Goal: Task Accomplishment & Management: Manage account settings

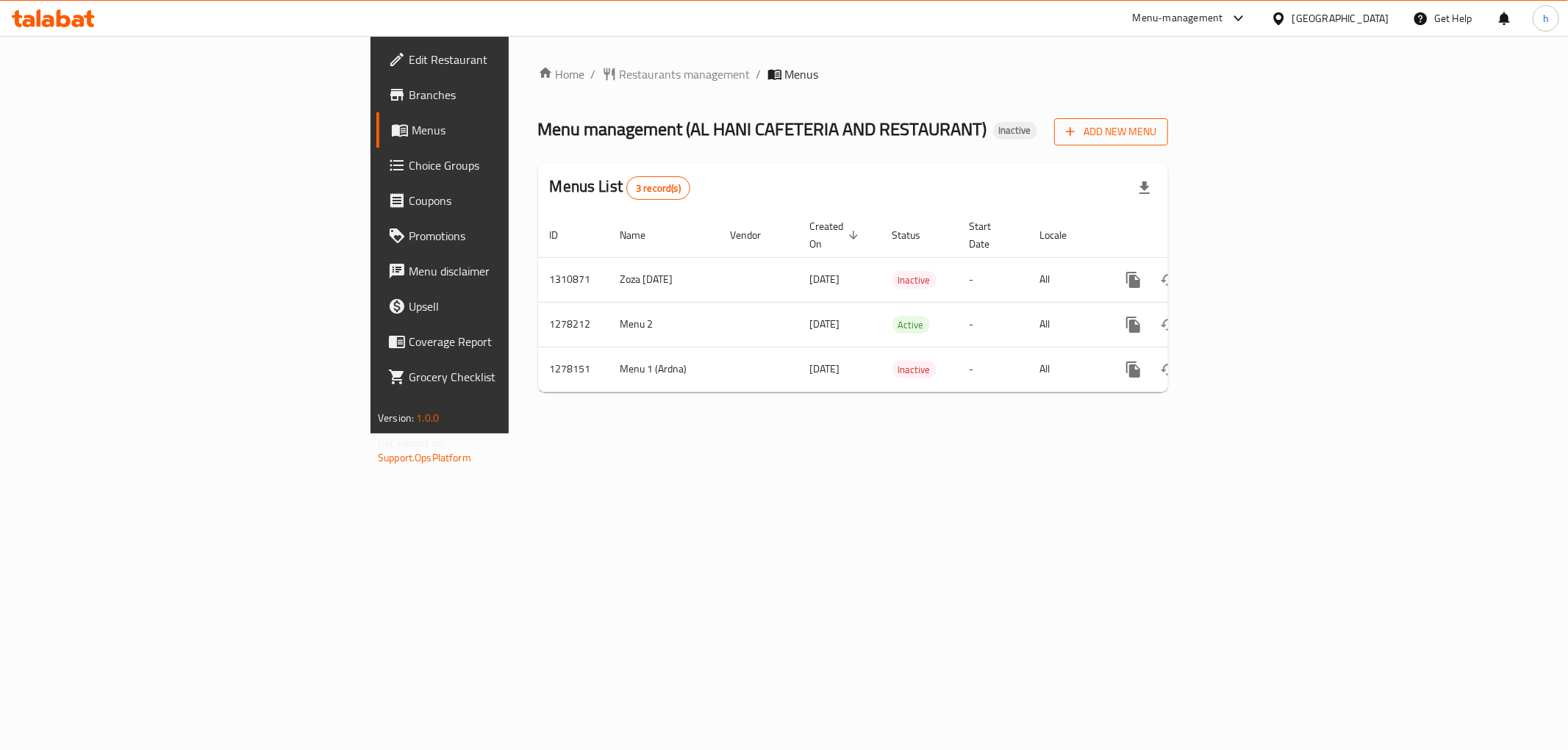
click at [1169, 143] on button "Add New Menu" at bounding box center [1111, 131] width 114 height 27
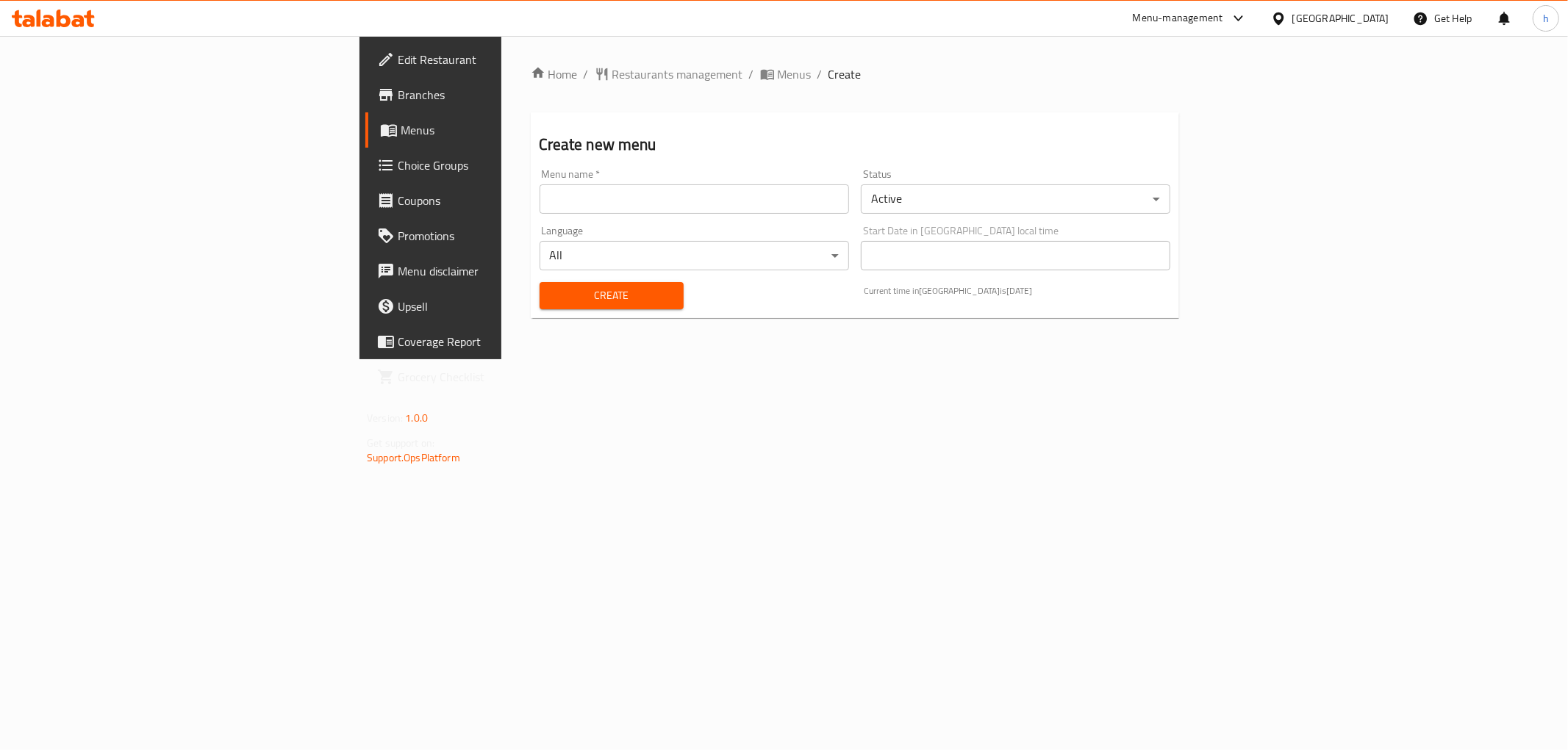
click at [593, 214] on div "Menu name   * Menu name *" at bounding box center [694, 191] width 321 height 57
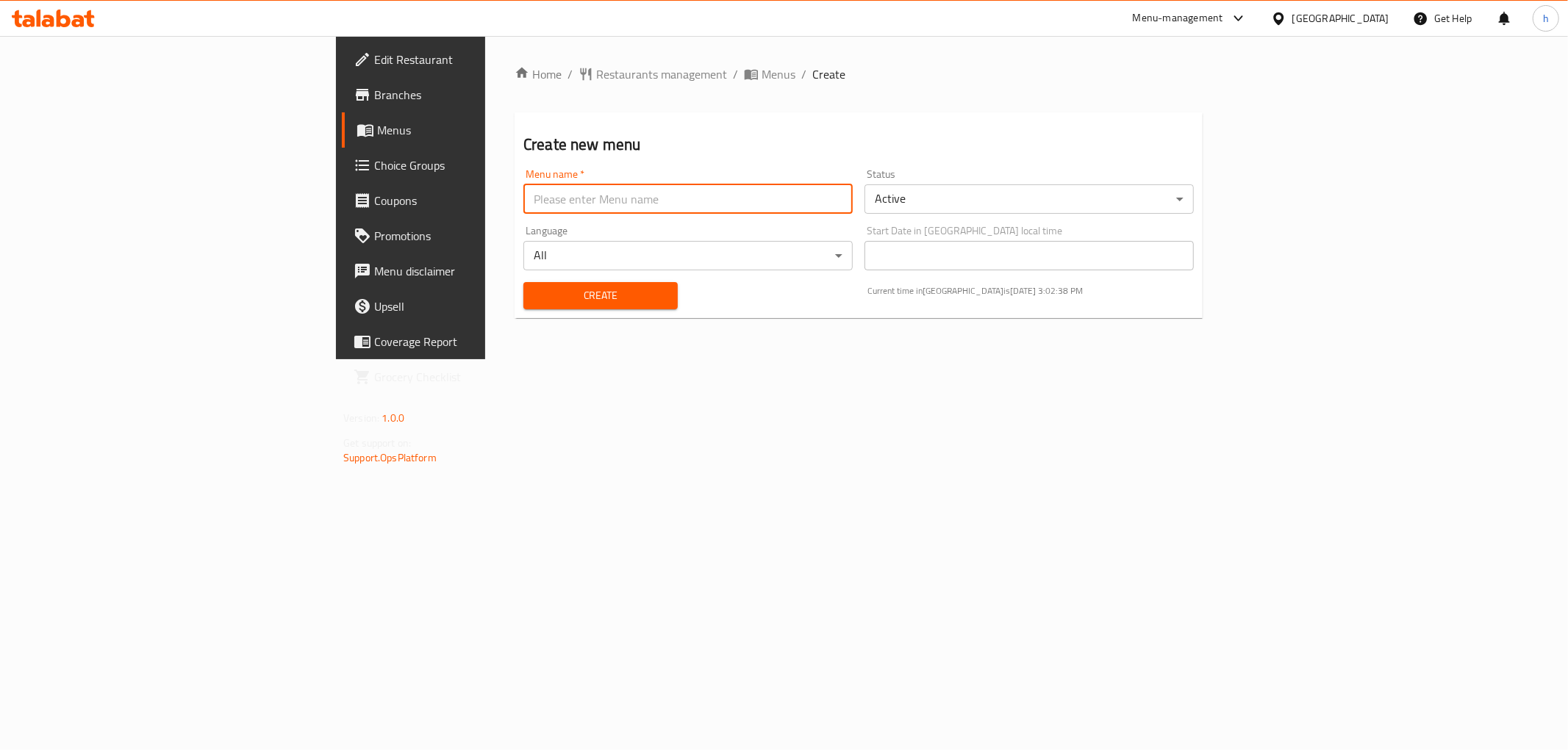
click at [588, 202] on input "text" at bounding box center [688, 199] width 329 height 30
type input "[DATE] [PERSON_NAME] first menu"
click at [524, 307] on button "Create" at bounding box center [601, 295] width 154 height 27
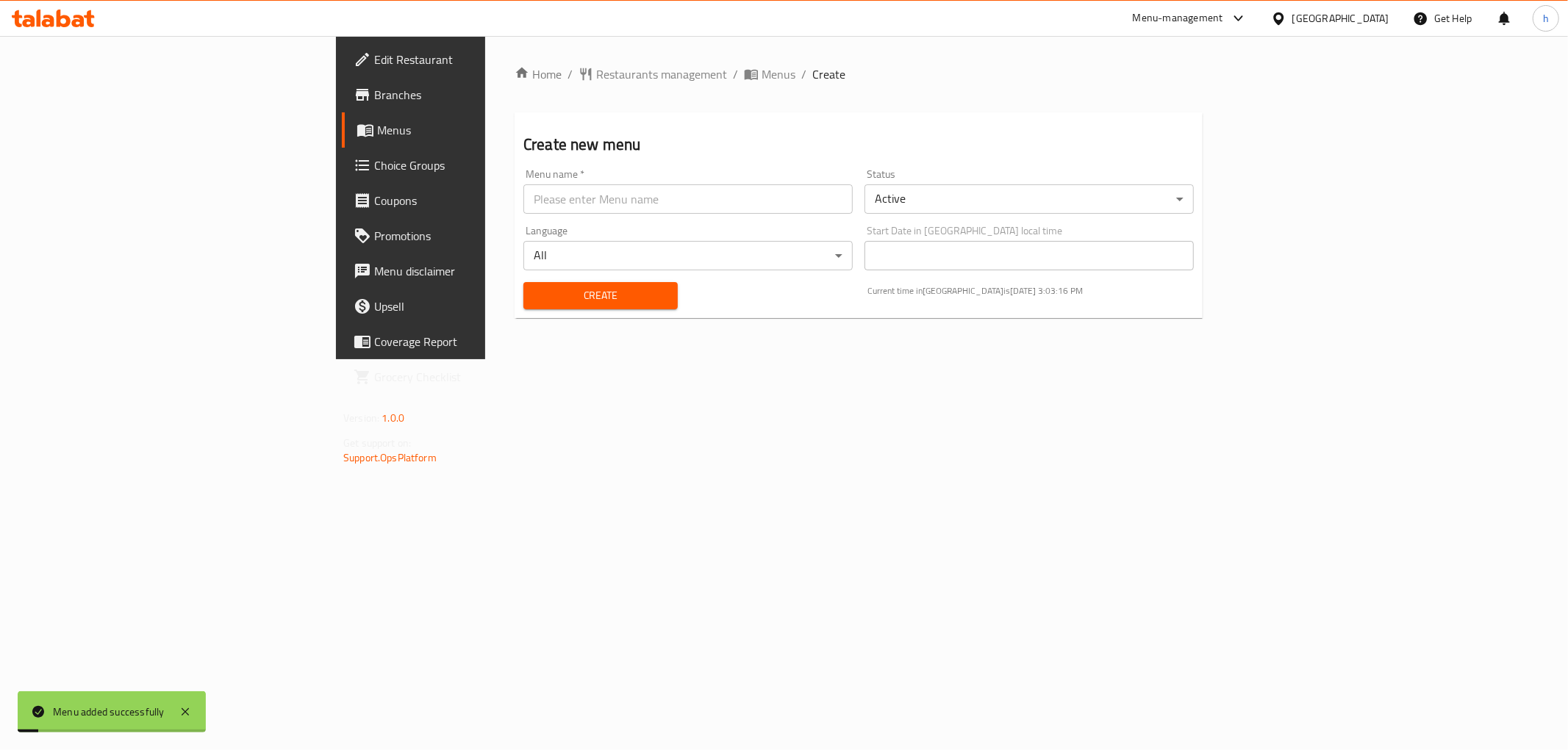
click at [377, 137] on span "Menus" at bounding box center [482, 129] width 209 height 17
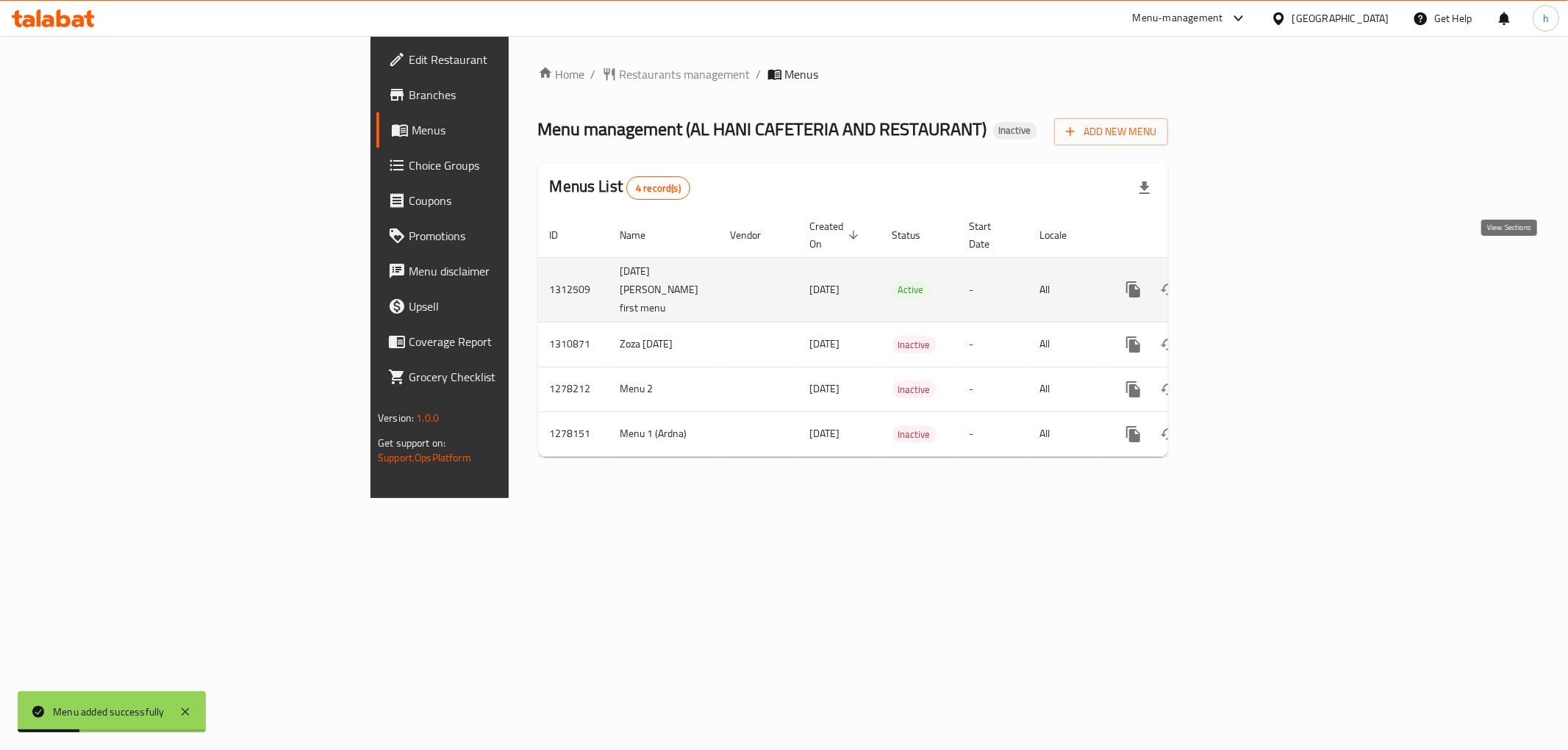
click at [1248, 281] on icon "enhanced table" at bounding box center [1240, 290] width 17 height 17
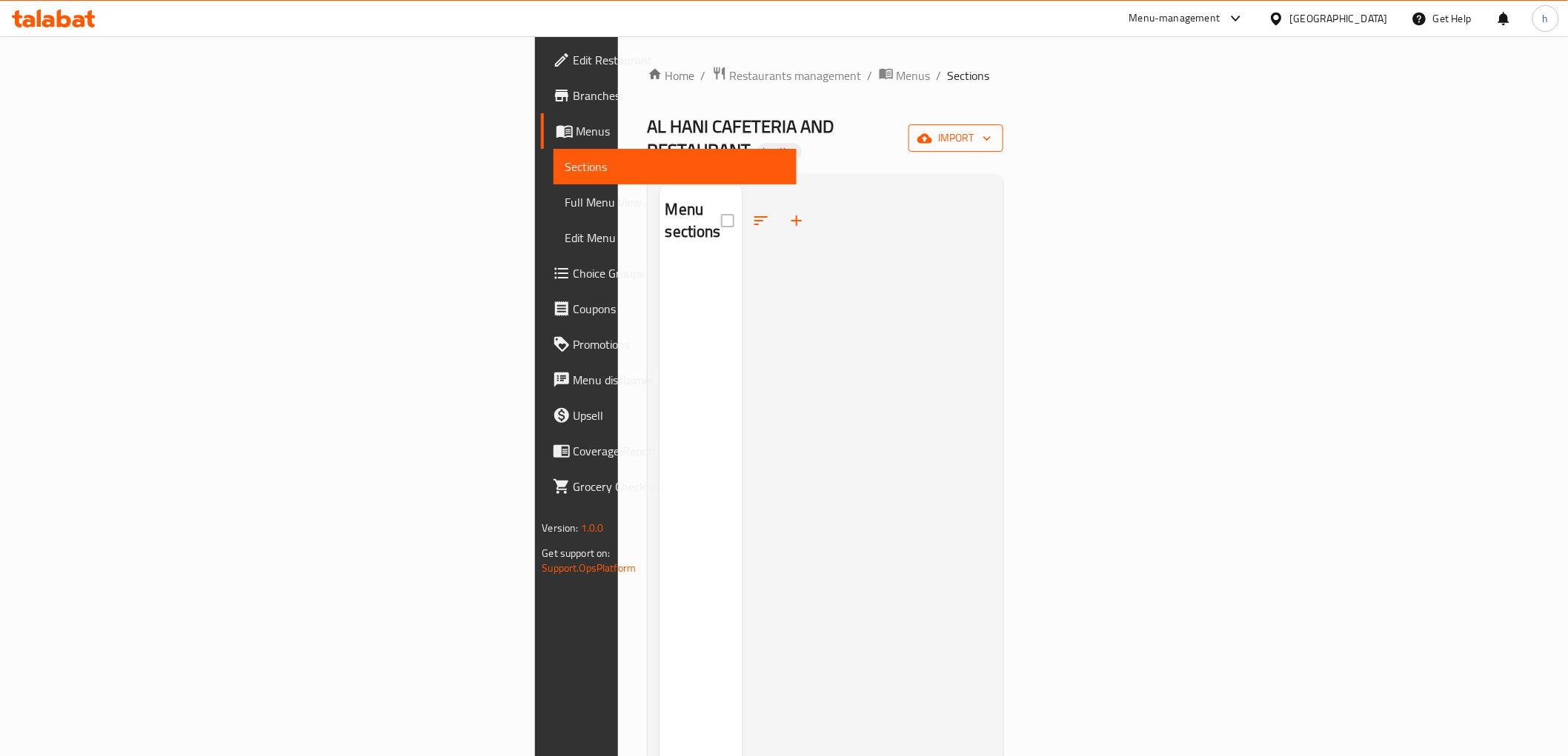
click at [991, 135] on span "import" at bounding box center [957, 137] width 72 height 18
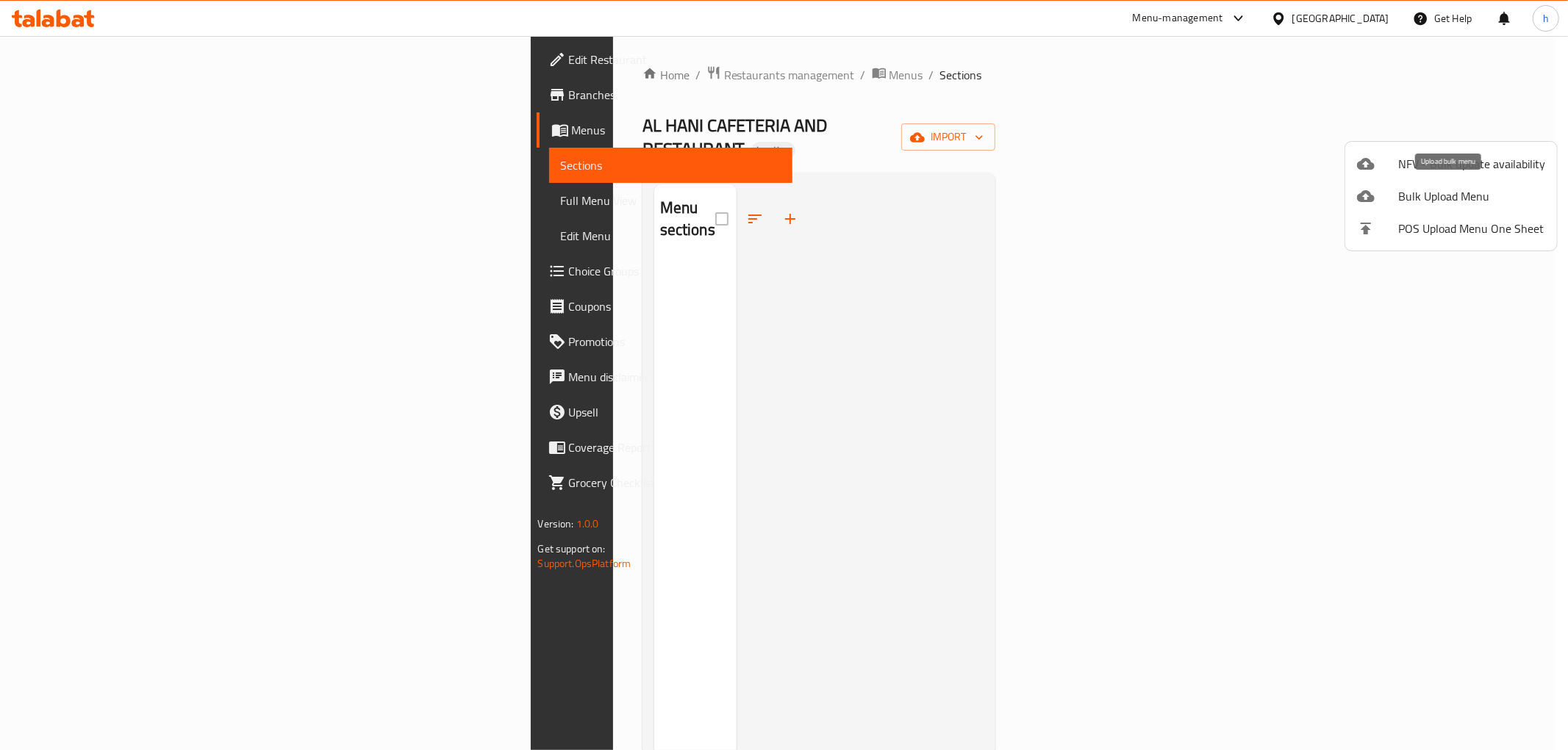
click at [1402, 202] on span "Bulk Upload Menu" at bounding box center [1471, 196] width 147 height 17
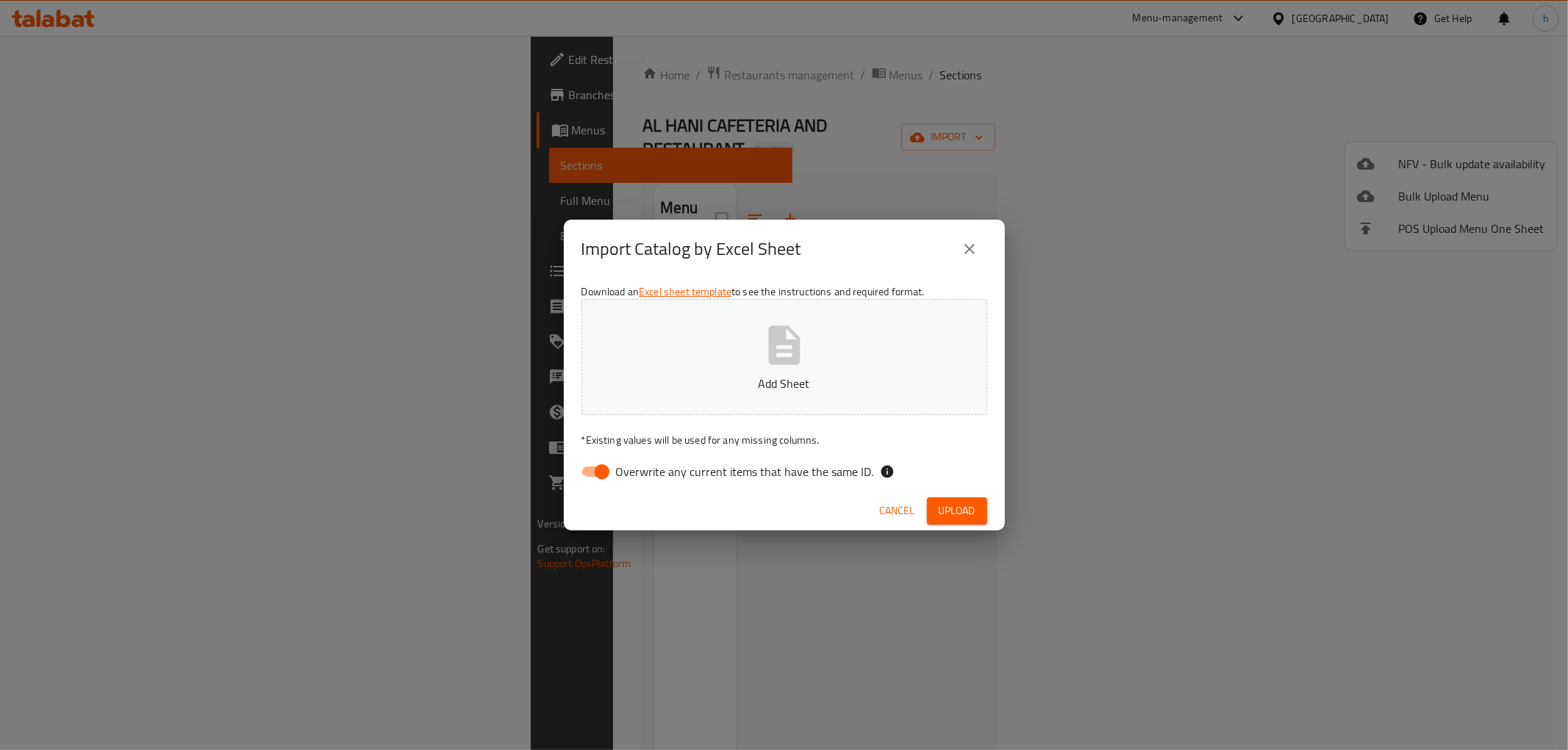
click at [596, 479] on input "Overwrite any current items that have the same ID." at bounding box center [602, 471] width 83 height 28
checkbox input "false"
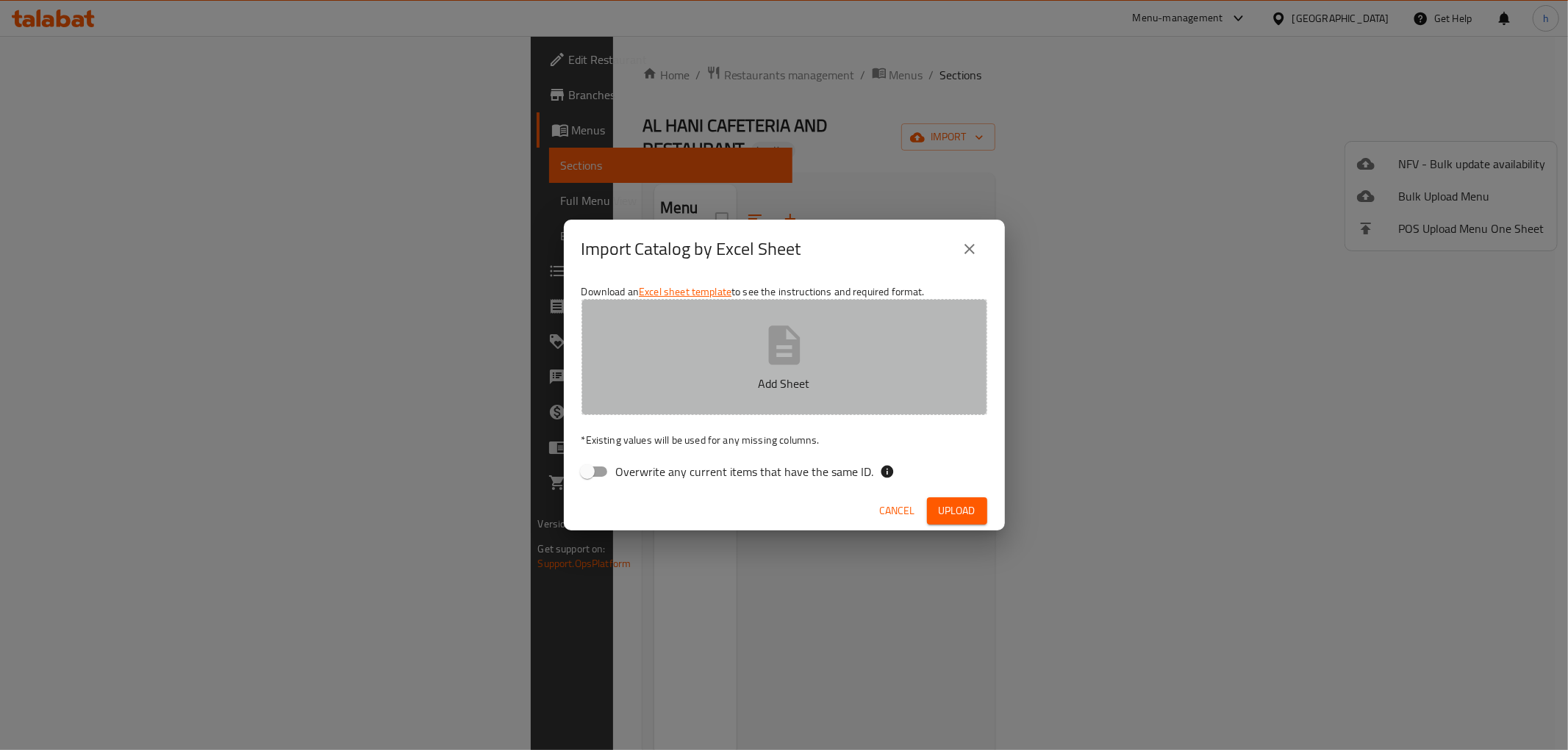
click at [758, 347] on button "Add Sheet" at bounding box center [784, 357] width 406 height 116
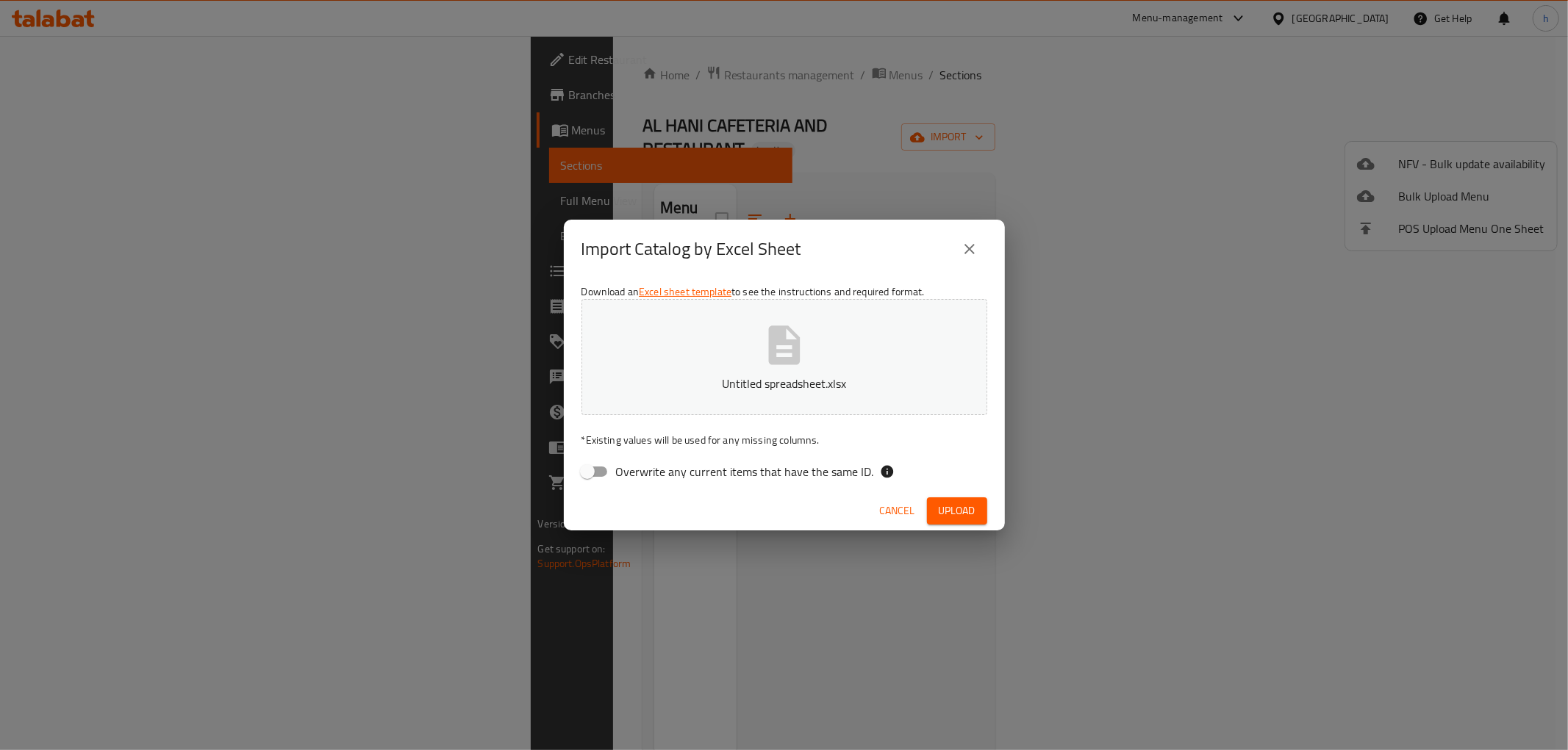
click at [956, 511] on span "Upload" at bounding box center [958, 510] width 36 height 18
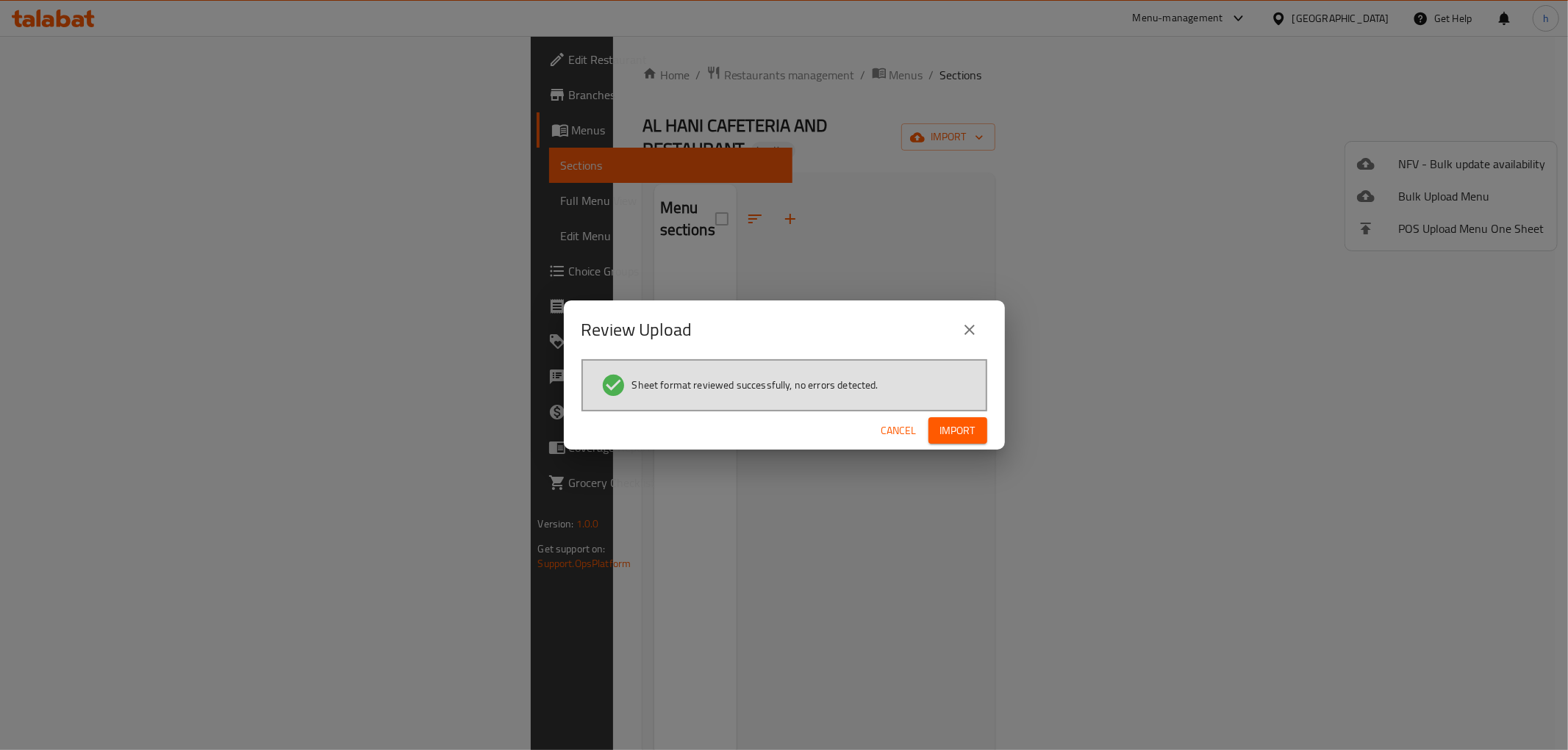
click at [950, 436] on span "Import" at bounding box center [958, 431] width 36 height 18
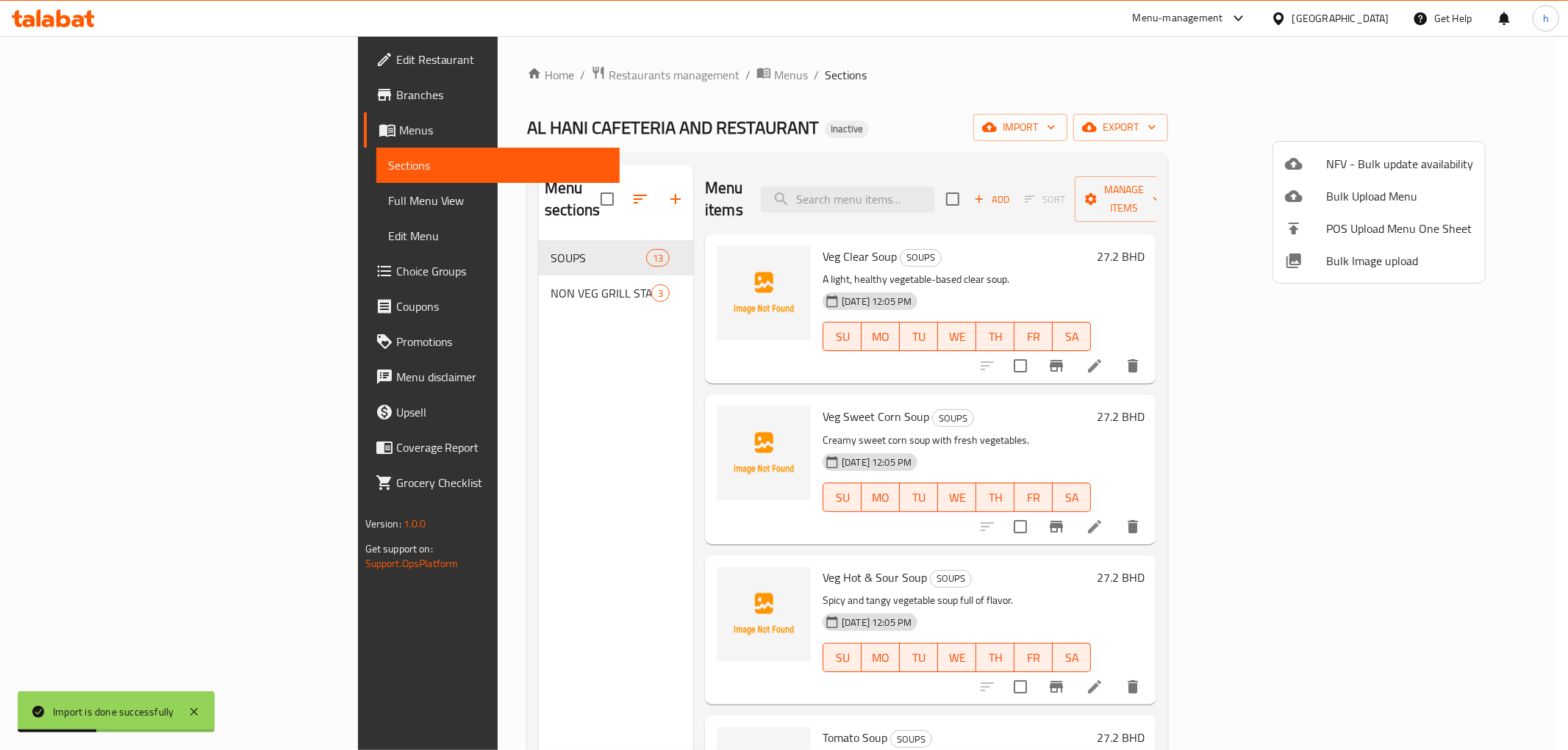
click at [784, 189] on div at bounding box center [784, 375] width 1568 height 750
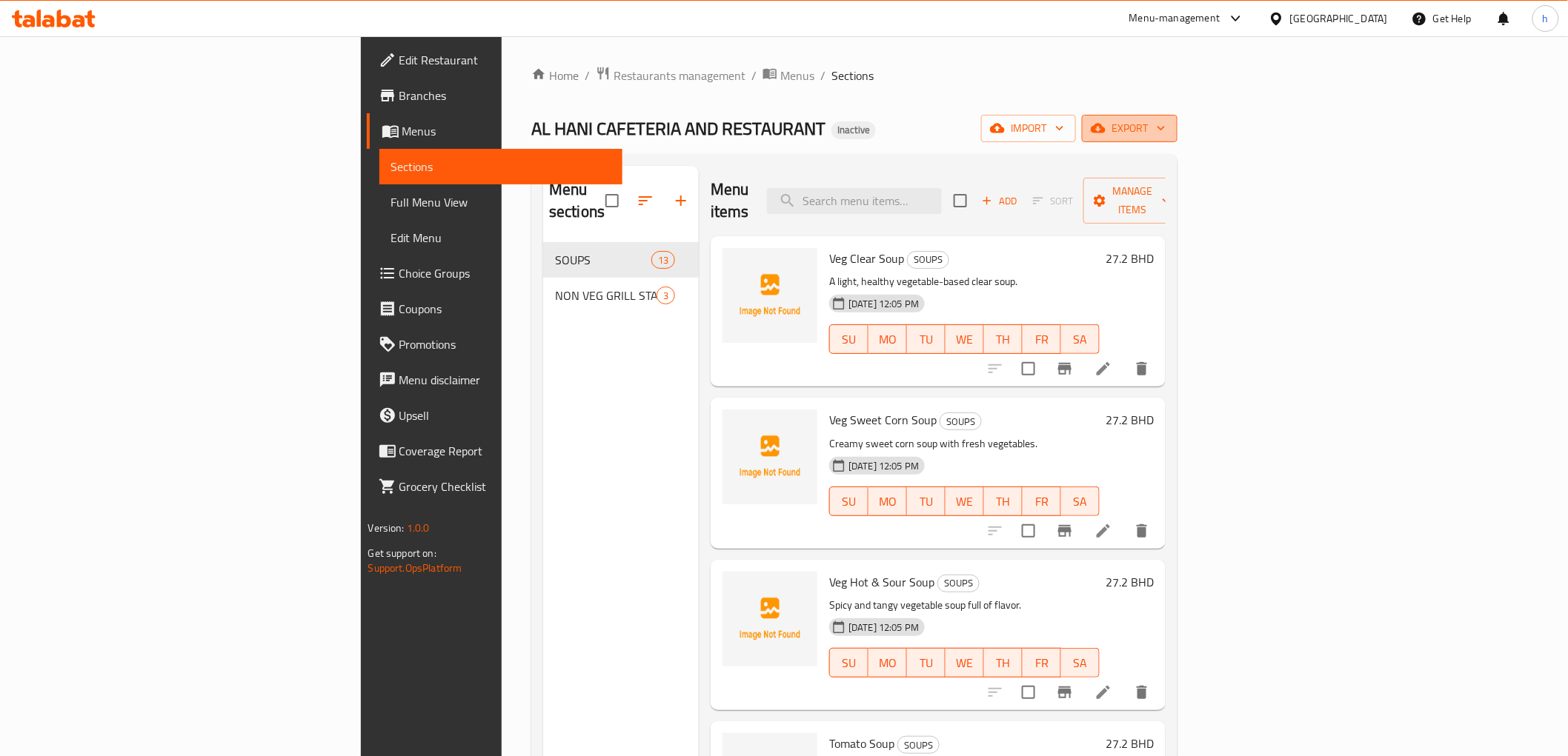
click at [1166, 123] on span "export" at bounding box center [1130, 128] width 72 height 18
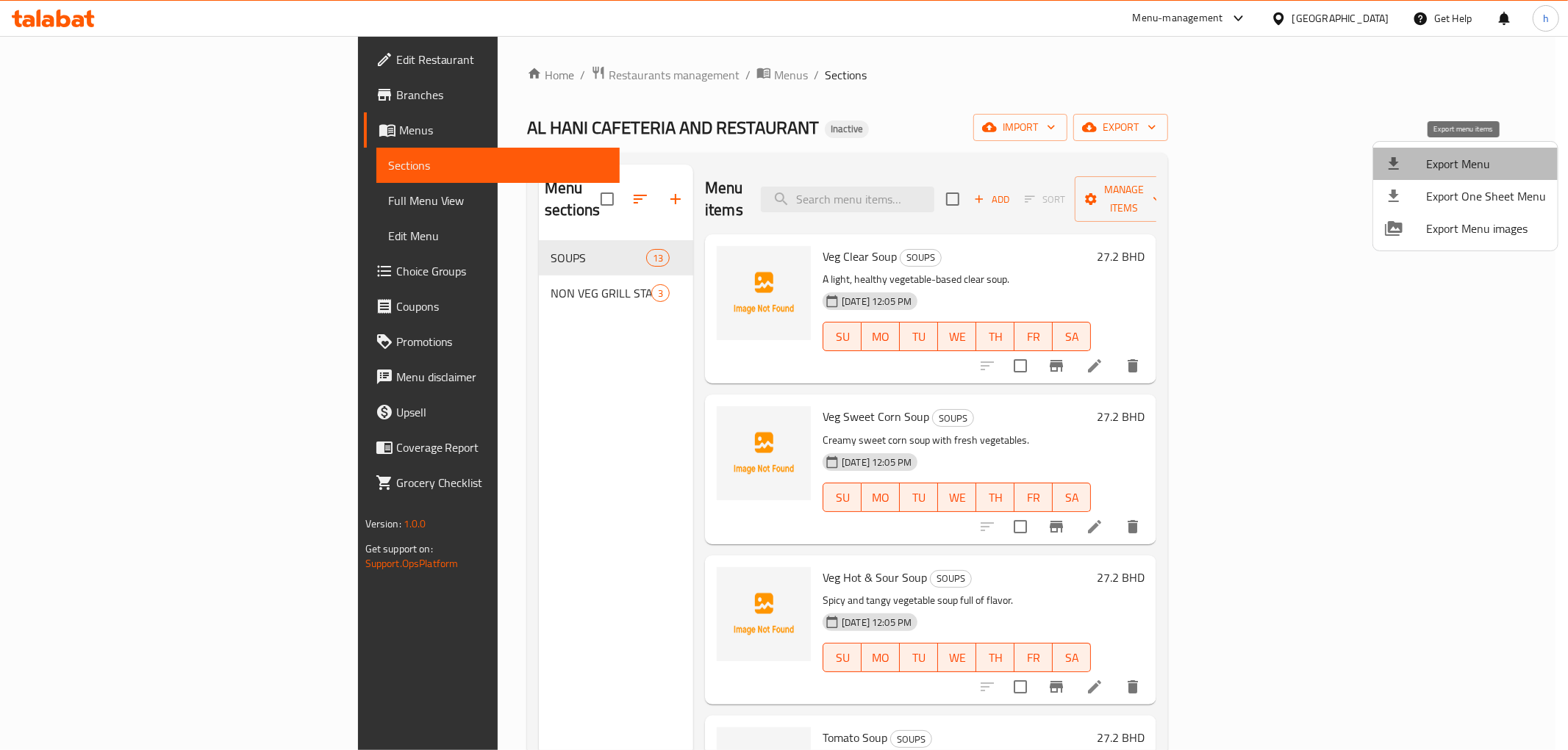
click at [1467, 155] on span "Export Menu" at bounding box center [1486, 164] width 120 height 17
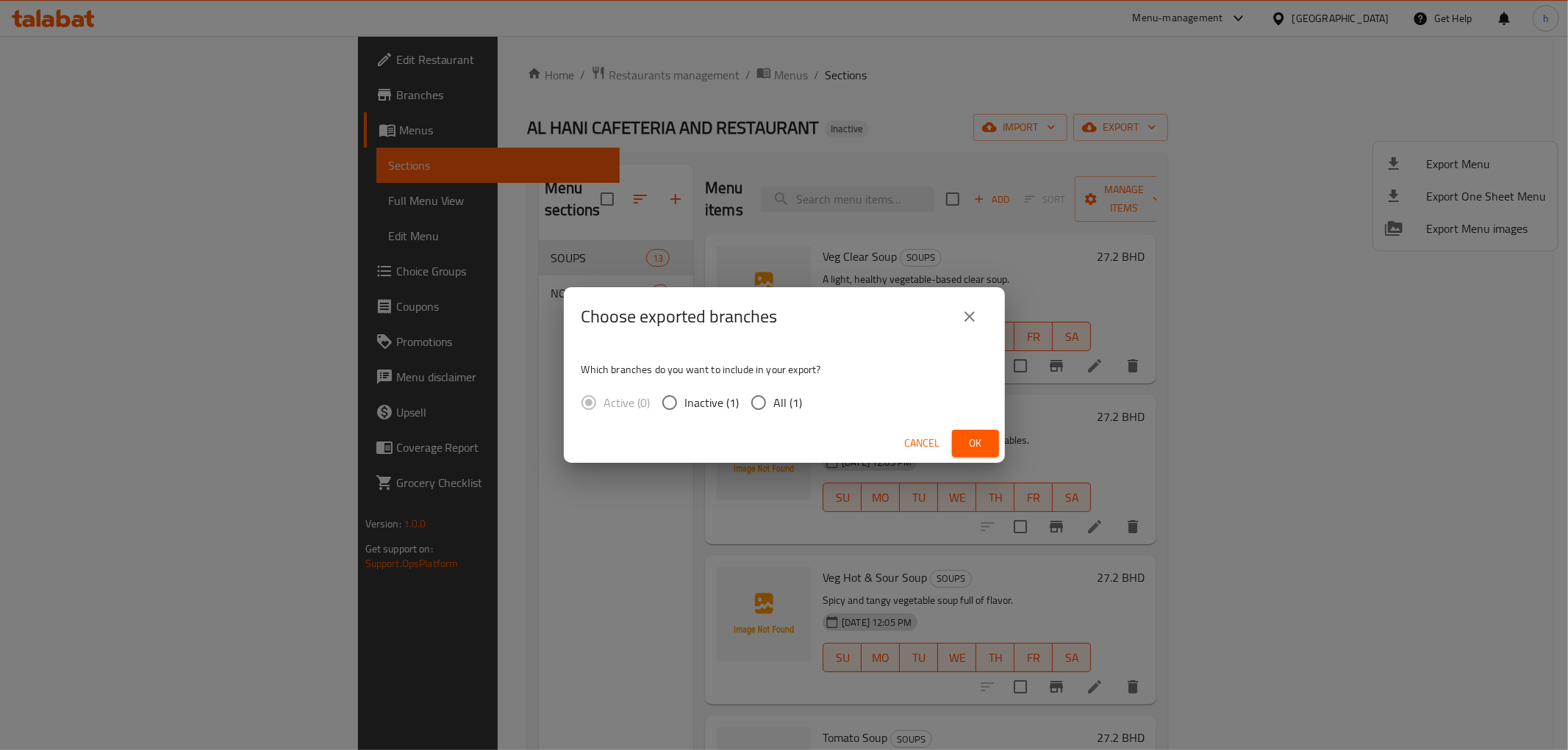
click at [760, 401] on input "All (1)" at bounding box center [759, 403] width 31 height 31
radio input "true"
click at [968, 438] on span "Ok" at bounding box center [976, 443] width 24 height 18
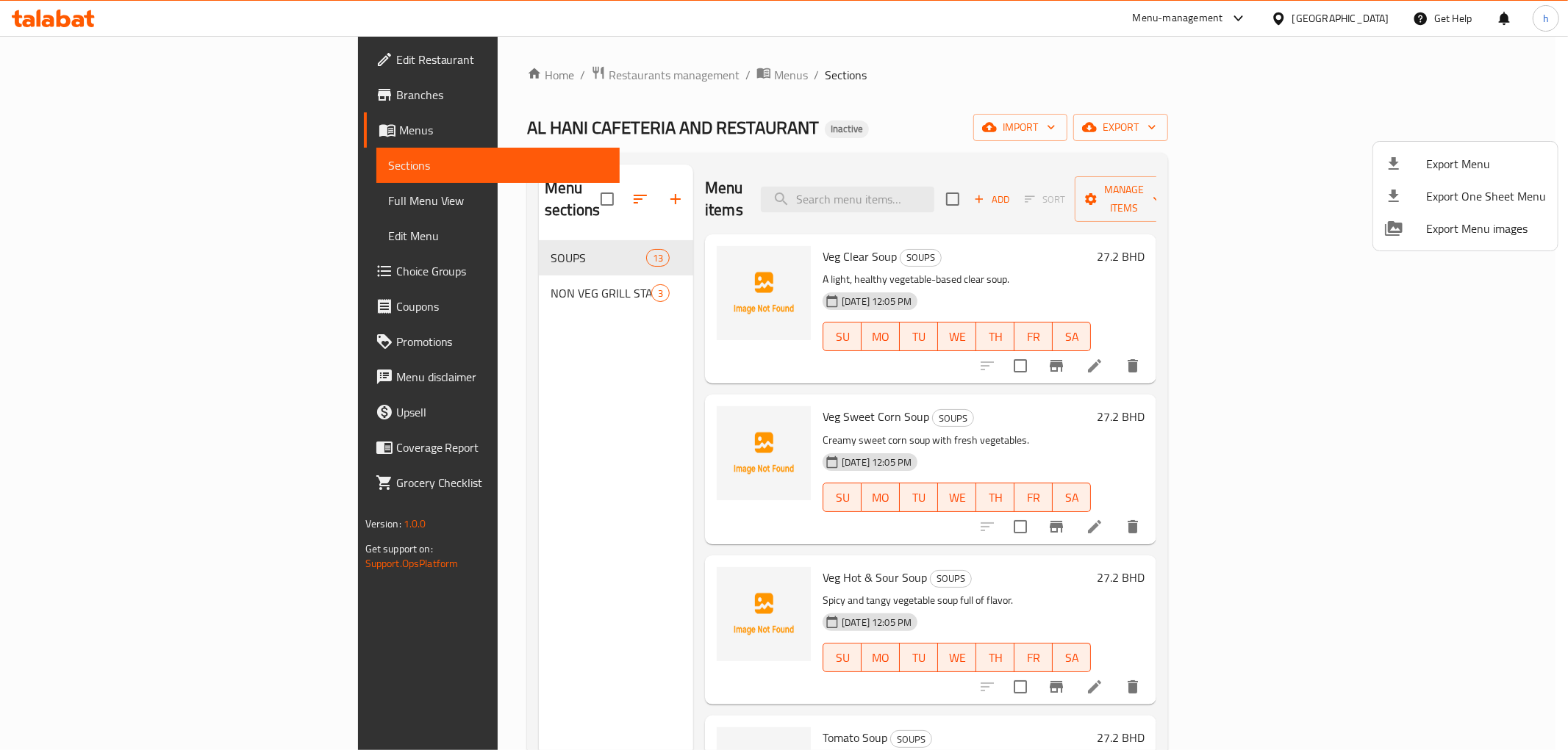
click at [834, 143] on div at bounding box center [784, 375] width 1568 height 750
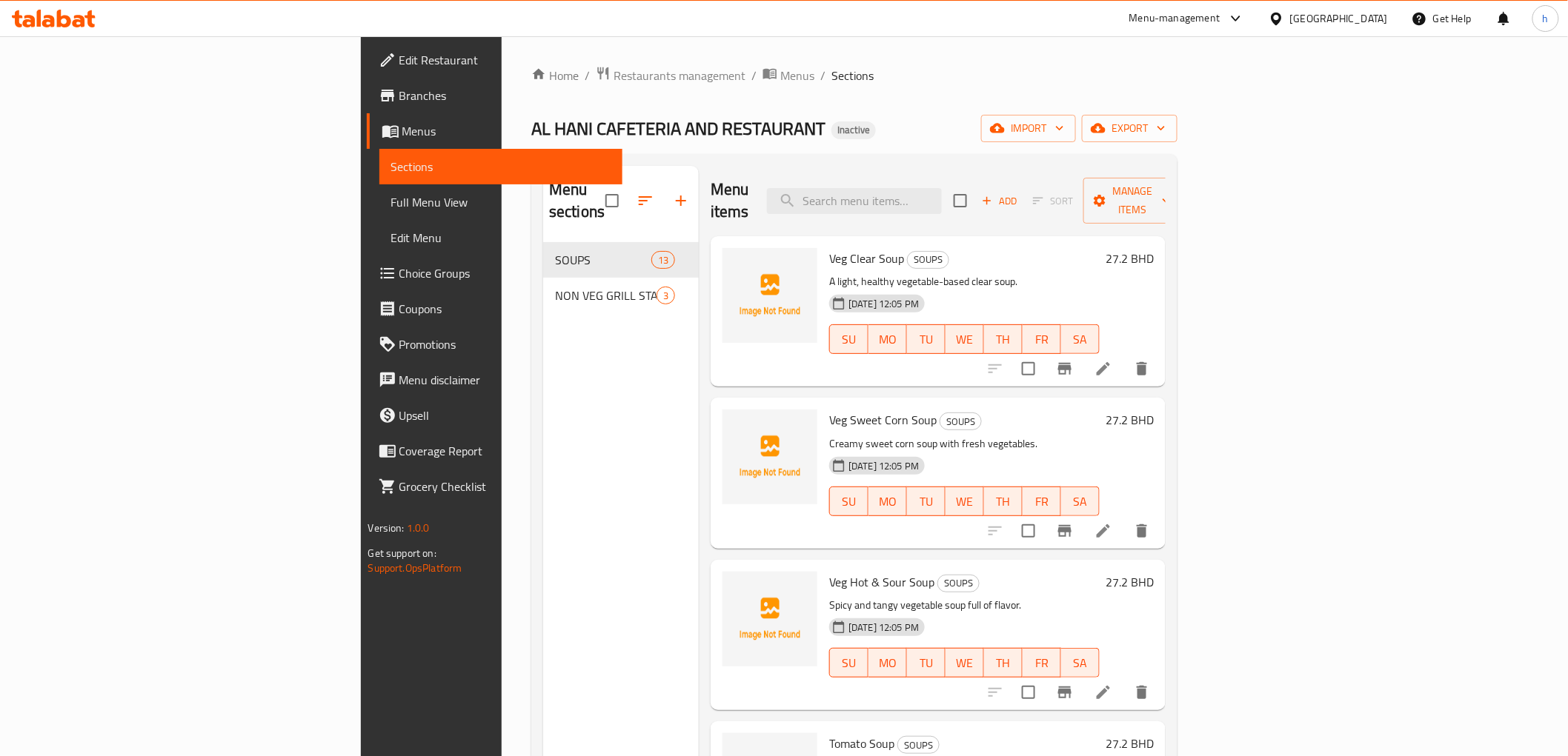
click at [392, 208] on span "Full Menu View" at bounding box center [501, 202] width 220 height 17
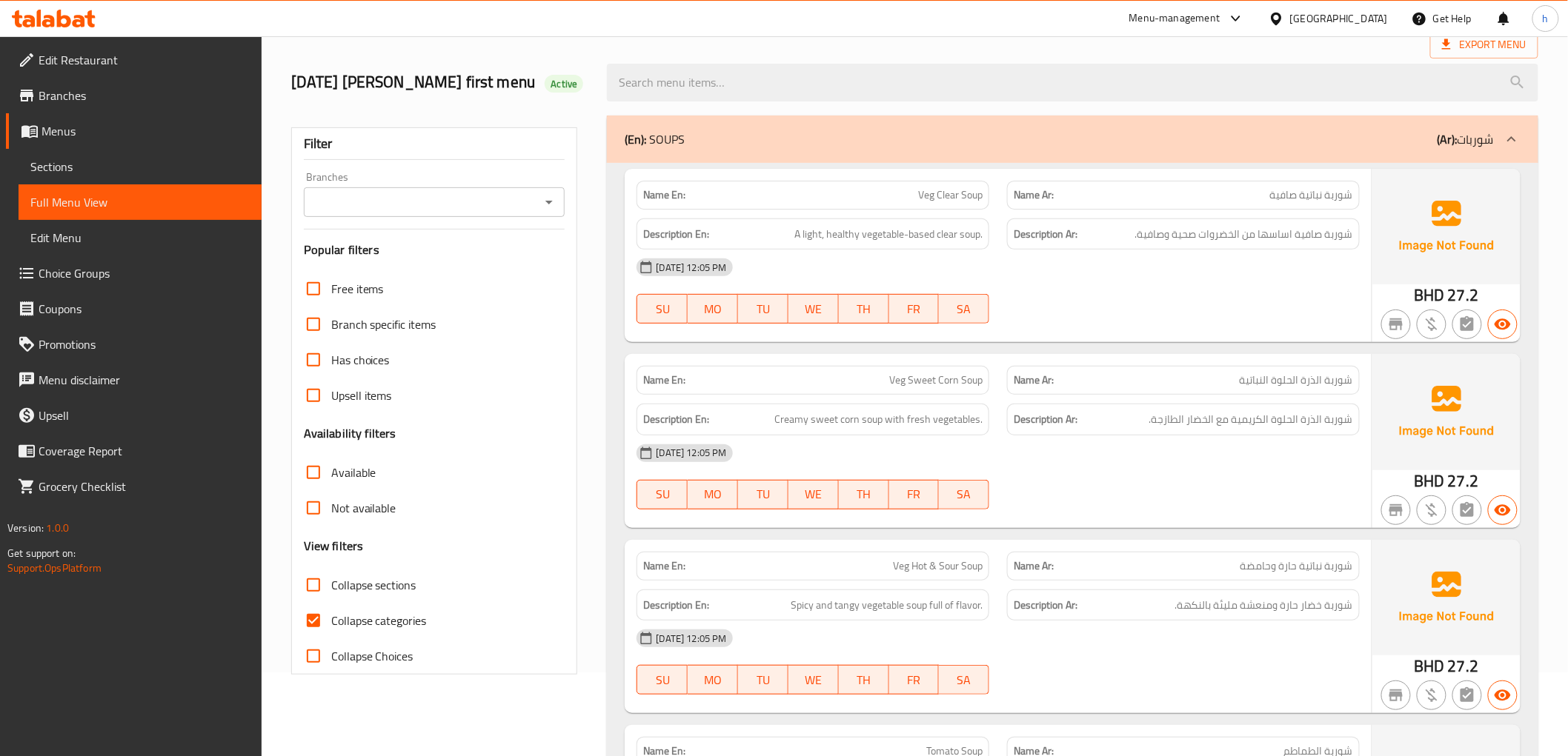
scroll to position [164, 0]
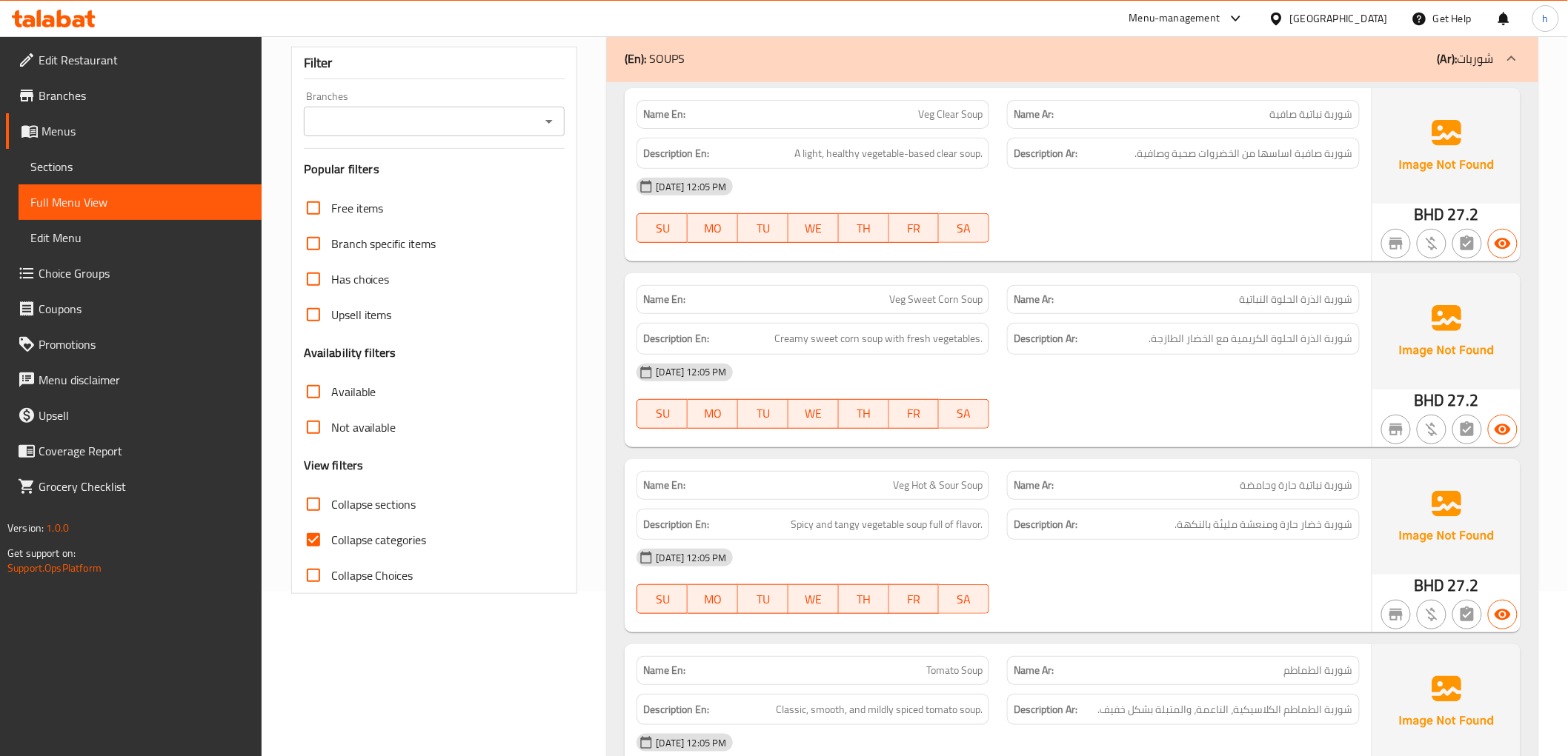
click at [337, 531] on span "Collapse categories" at bounding box center [379, 539] width 96 height 17
click at [332, 528] on input "Collapse categories" at bounding box center [313, 539] width 36 height 36
checkbox input "false"
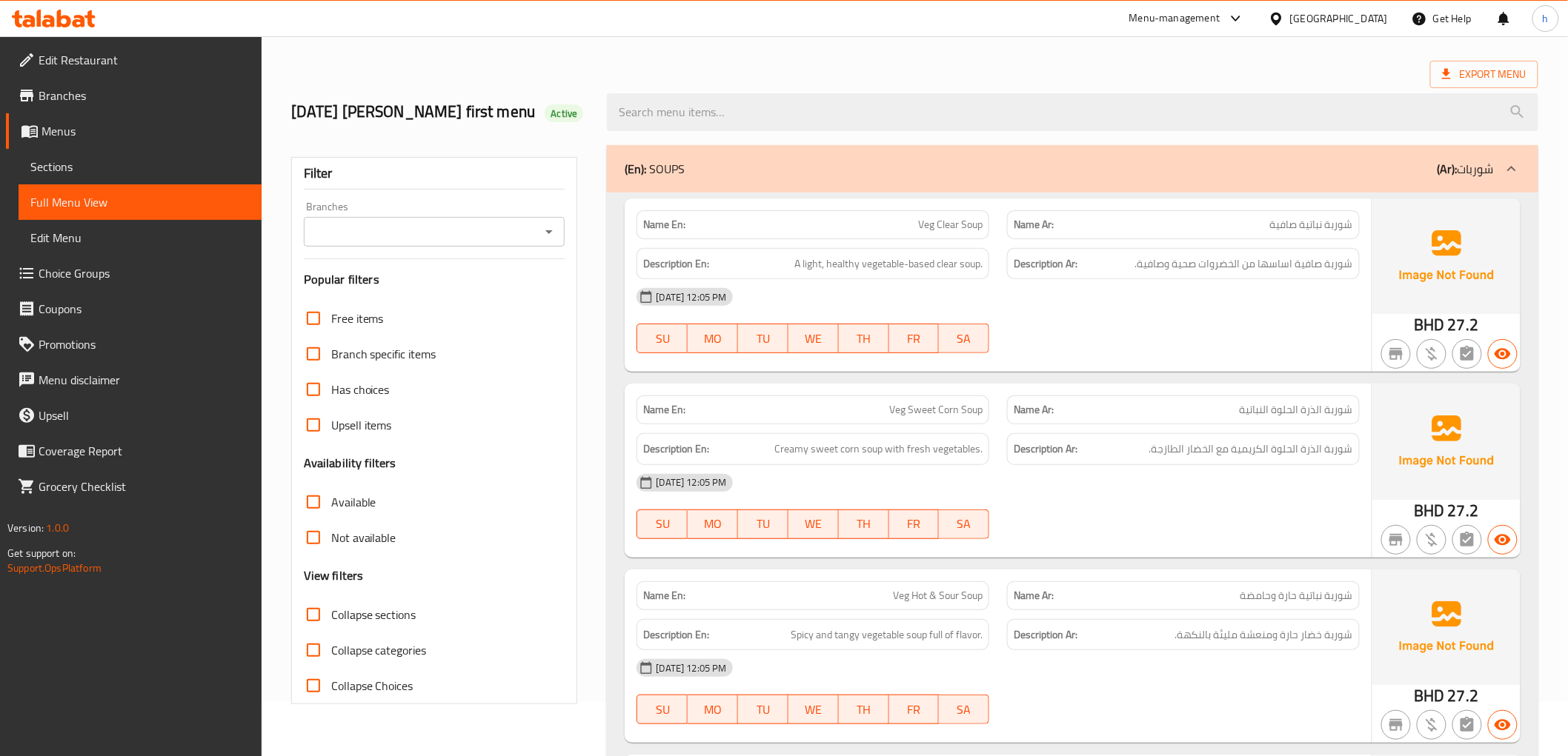
scroll to position [82, 0]
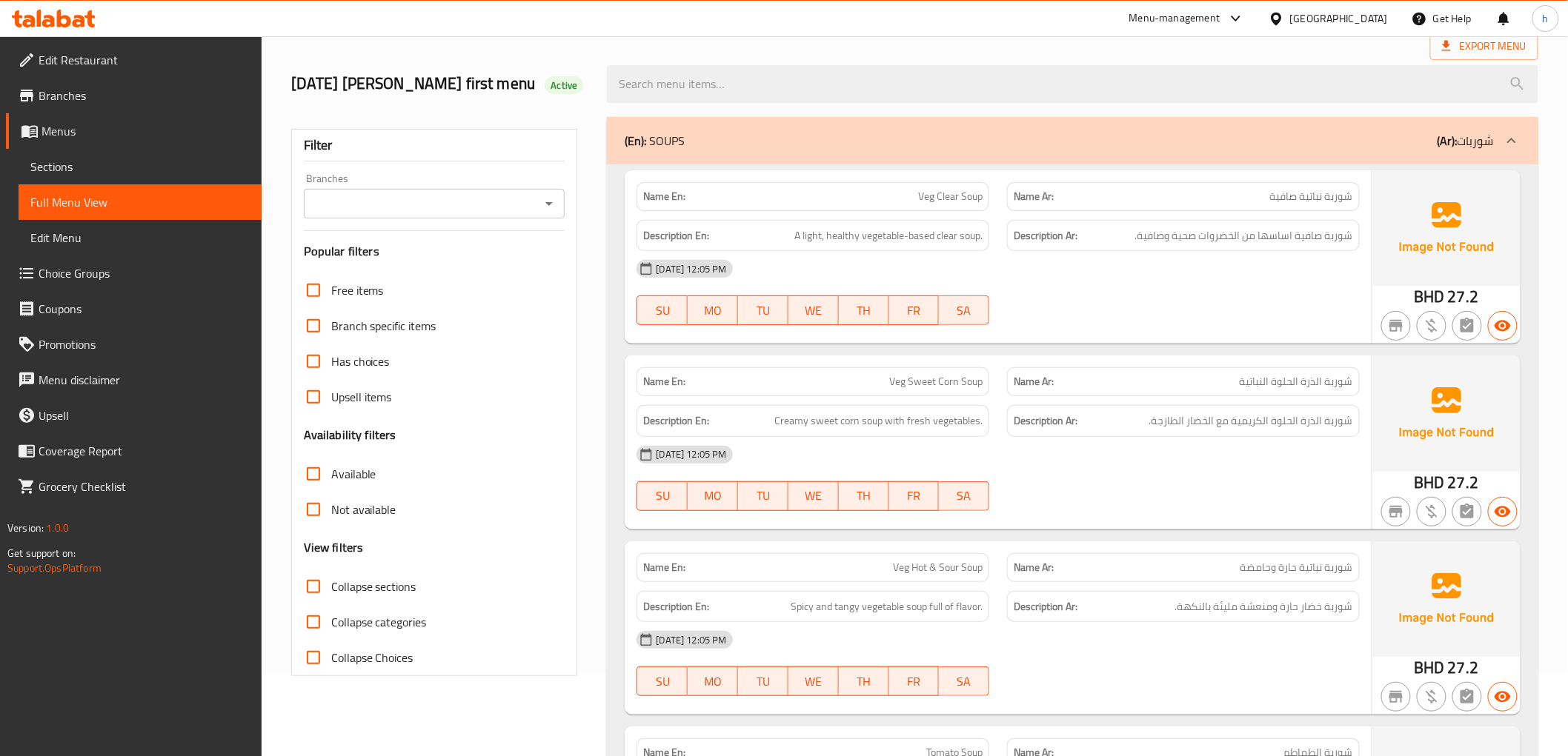
click at [71, 172] on span "Sections" at bounding box center [139, 166] width 220 height 17
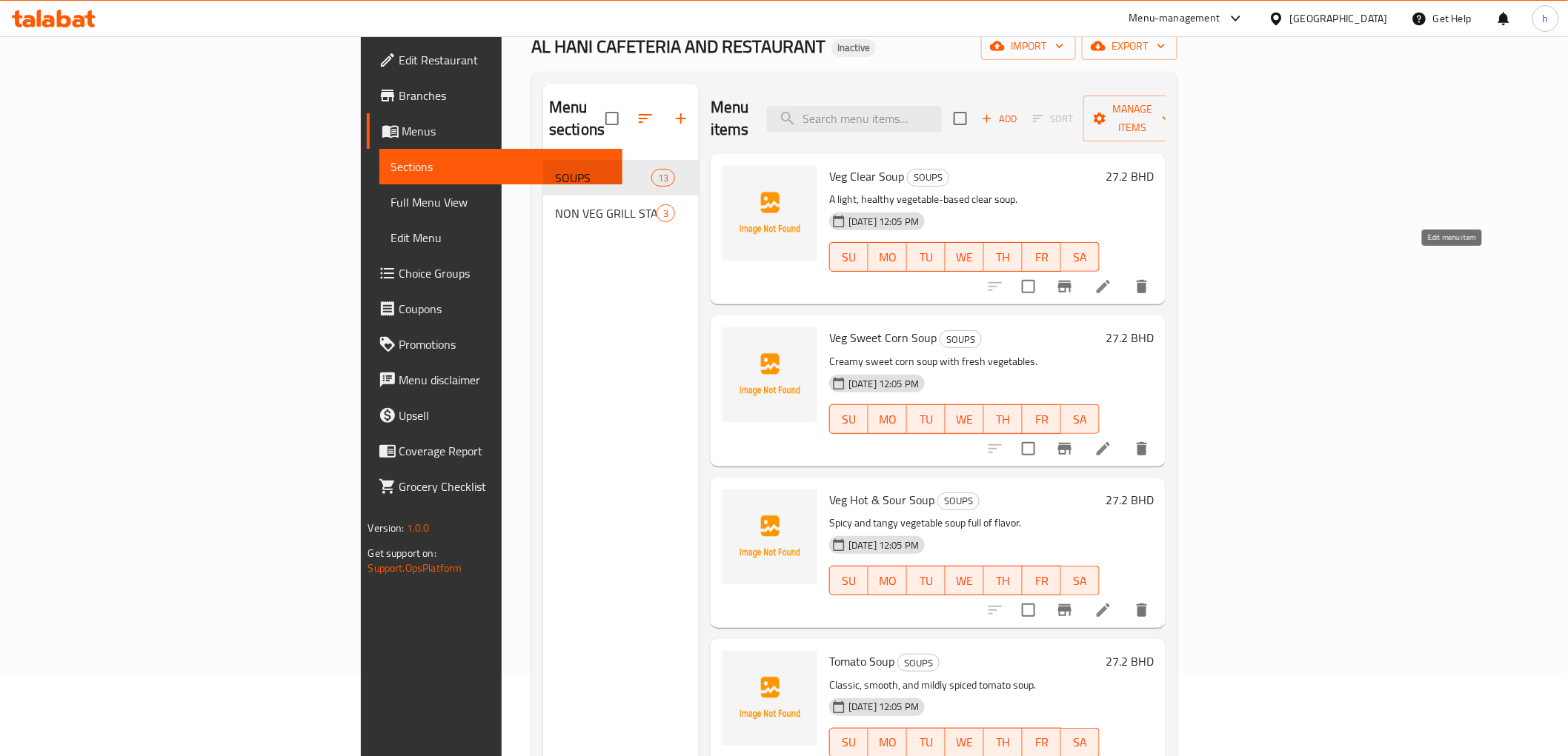
click at [1112, 277] on icon at bounding box center [1104, 286] width 17 height 17
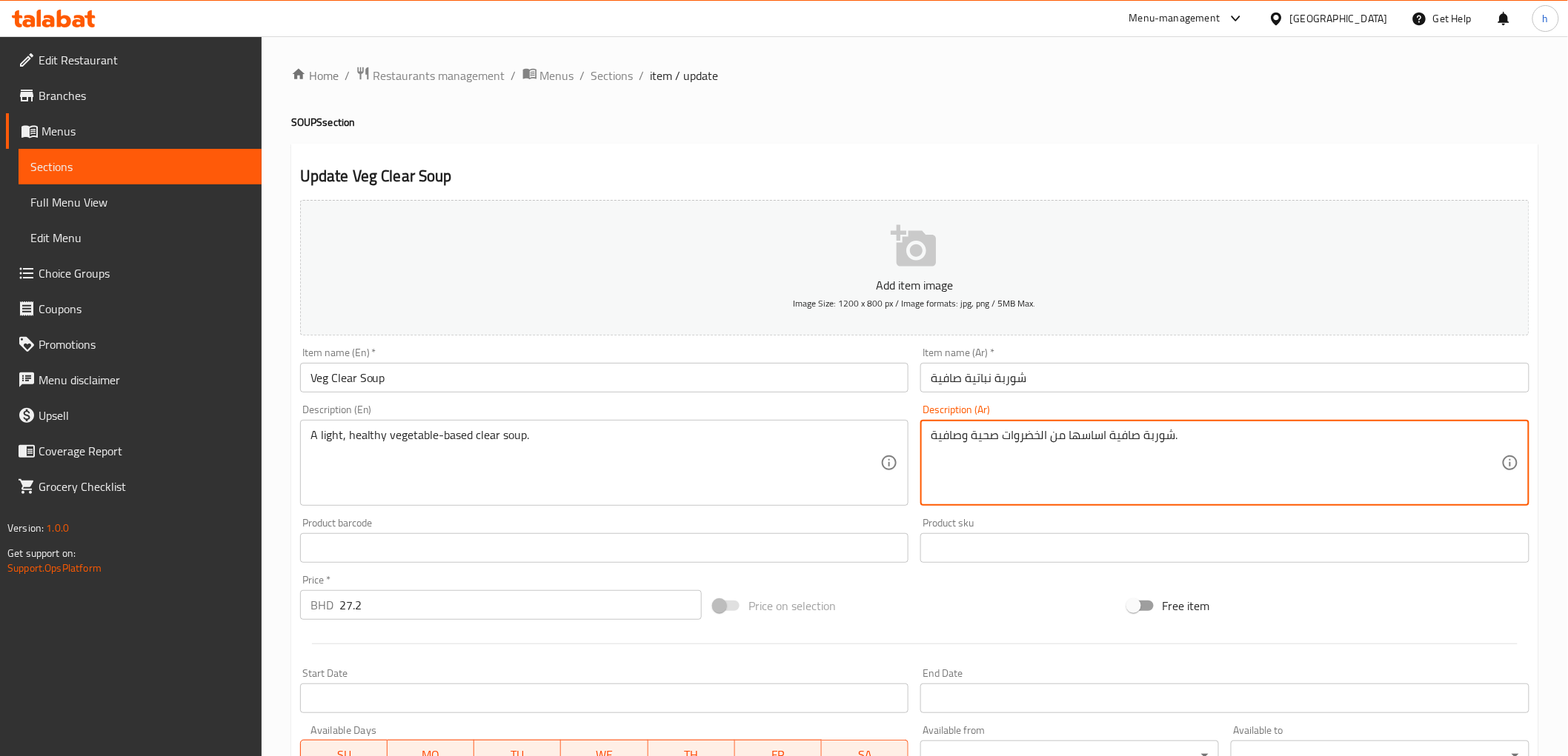
click at [934, 440] on textarea "شوربة صافية اساسها من الخضروات صحية وصافية." at bounding box center [1216, 463] width 571 height 71
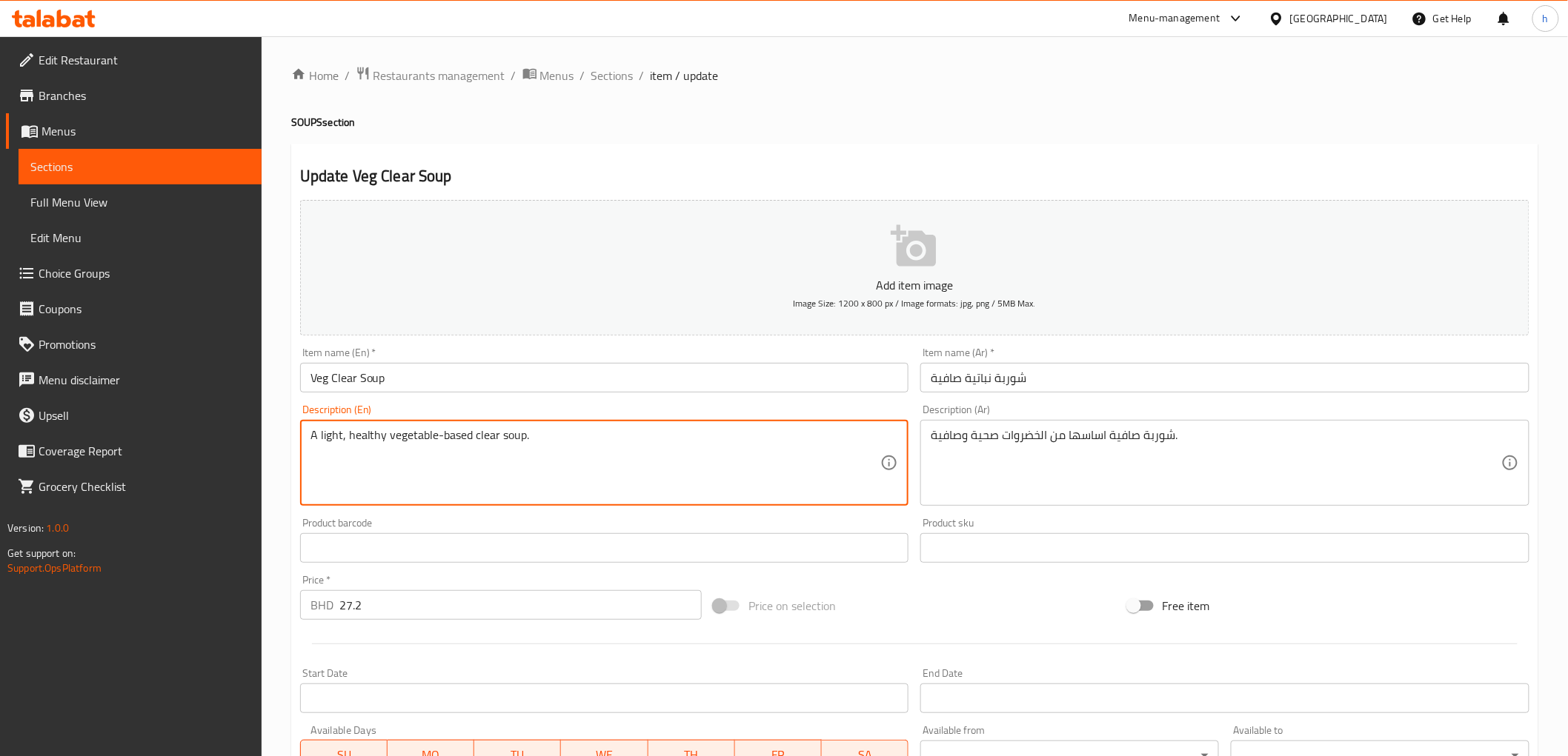
drag, startPoint x: 340, startPoint y: 437, endPoint x: 286, endPoint y: 451, distance: 55.8
click at [370, 459] on textarea "A light, healthy vegetable-based clear soup." at bounding box center [596, 463] width 571 height 71
drag, startPoint x: 338, startPoint y: 438, endPoint x: 312, endPoint y: 447, distance: 27.5
click at [312, 447] on textarea "A light, healthy vegetable-based clear soup." at bounding box center [596, 463] width 571 height 71
drag, startPoint x: 340, startPoint y: 440, endPoint x: 322, endPoint y: 446, distance: 19.0
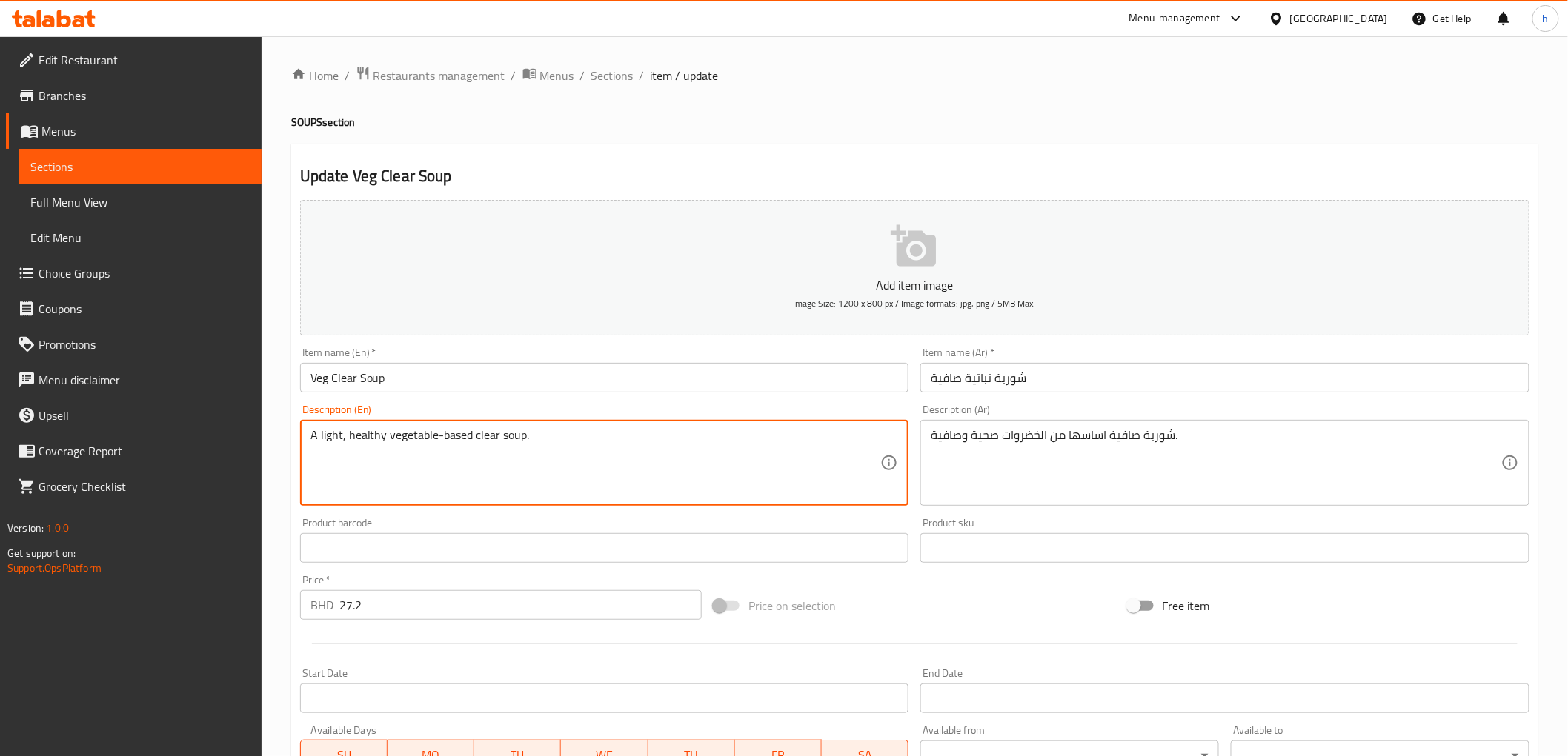
click at [322, 446] on textarea "A light, healthy vegetable-based clear soup." at bounding box center [596, 463] width 571 height 71
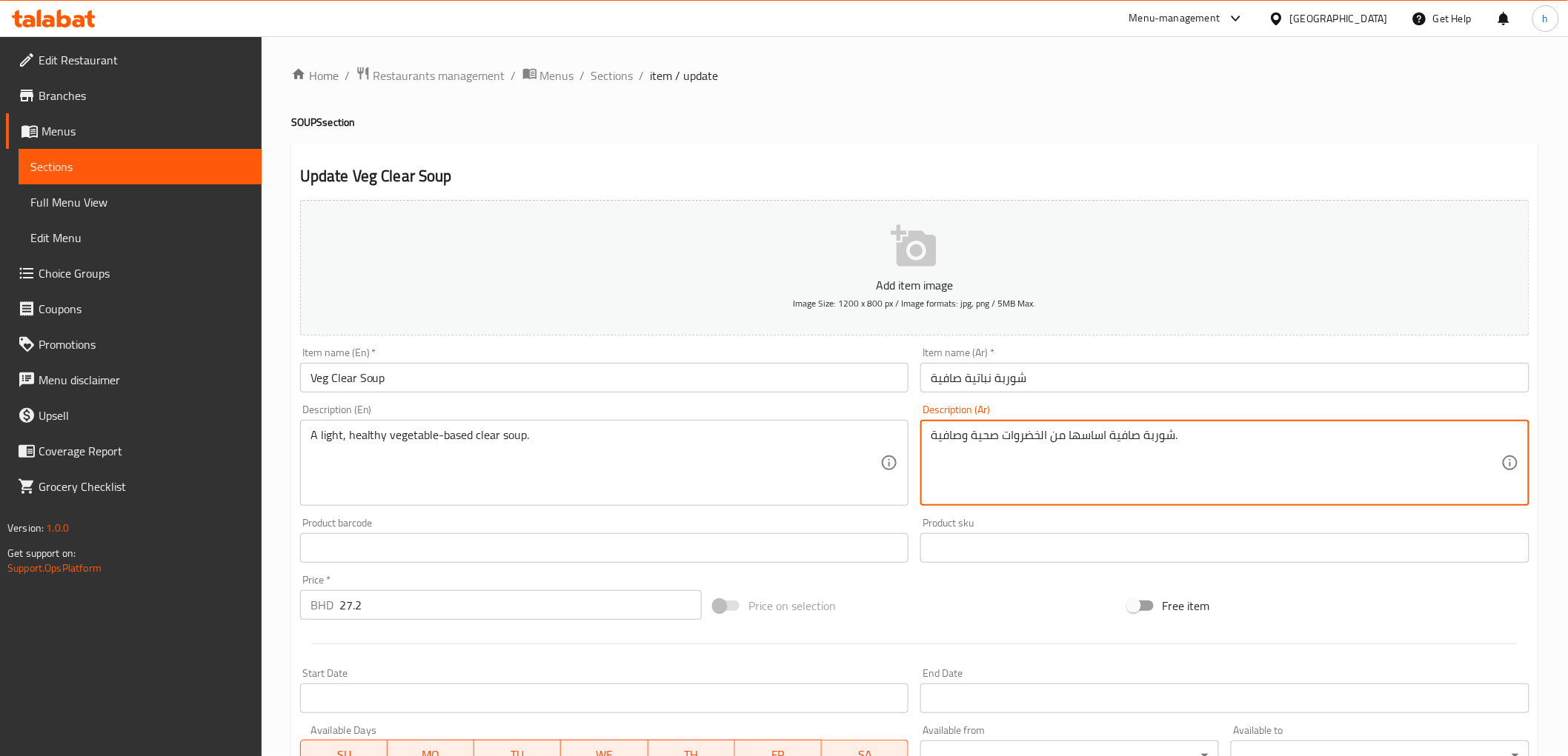
click at [932, 438] on textarea "شوربة صافية اساسها من الخضروات صحية وصافية." at bounding box center [1216, 463] width 571 height 71
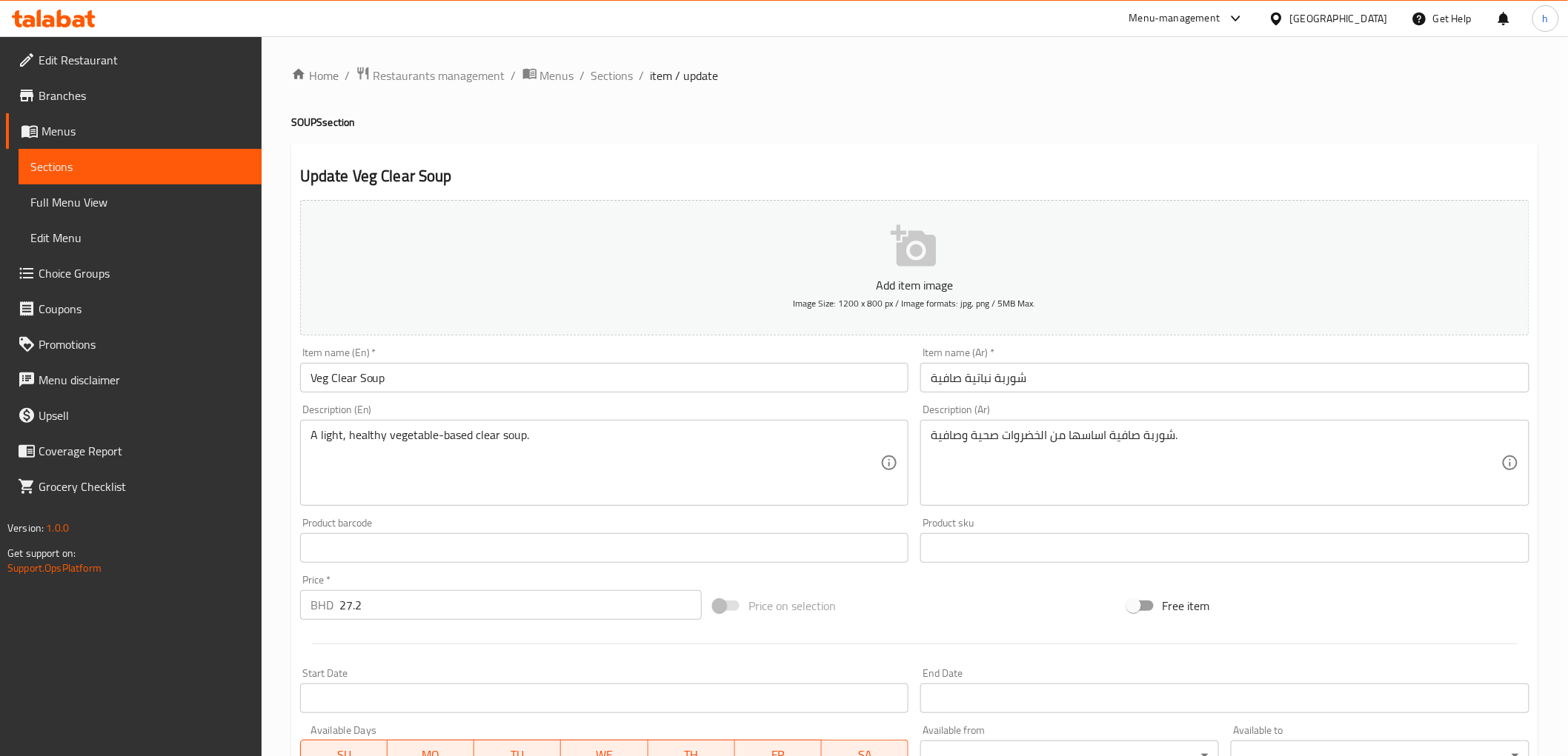
drag, startPoint x: 929, startPoint y: 436, endPoint x: 957, endPoint y: 440, distance: 28.3
click at [957, 440] on div "شوربة صافية اساسها من الخضروات صحية وصافية. Description (Ar)" at bounding box center [1226, 462] width 609 height 86
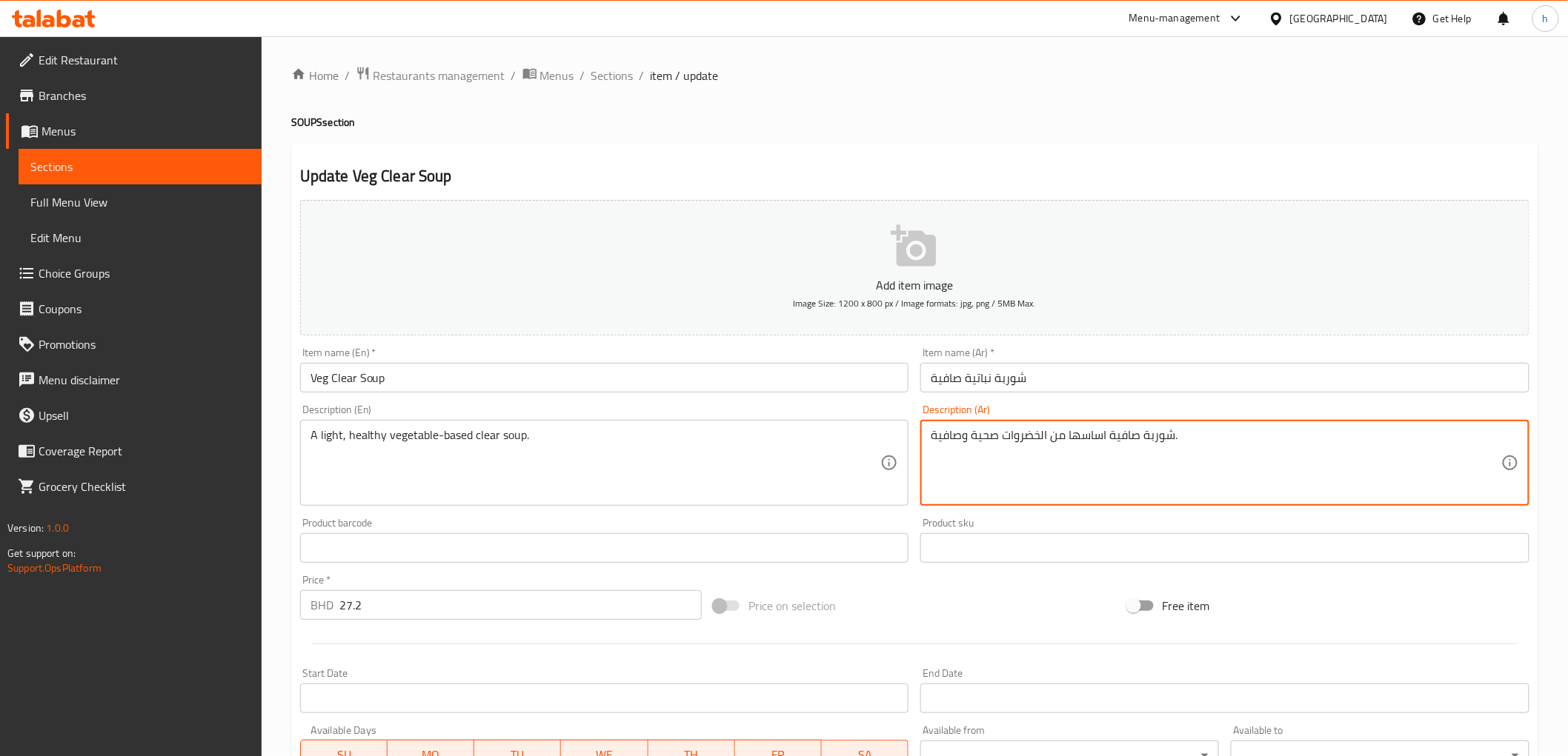
click at [979, 442] on textarea "شوربة صافية اساسها من الخضروات صحية وصافية." at bounding box center [1216, 463] width 571 height 71
drag, startPoint x: 967, startPoint y: 437, endPoint x: 944, endPoint y: 442, distance: 23.5
click at [944, 442] on textarea "شوربة صافية اساسها من الخضروات صحية وصافية." at bounding box center [1216, 463] width 571 height 71
click at [979, 442] on textarea "شوربة صافية اساسها من الخضروات صحية وصافية." at bounding box center [1216, 463] width 571 height 71
drag, startPoint x: 962, startPoint y: 439, endPoint x: 925, endPoint y: 446, distance: 37.7
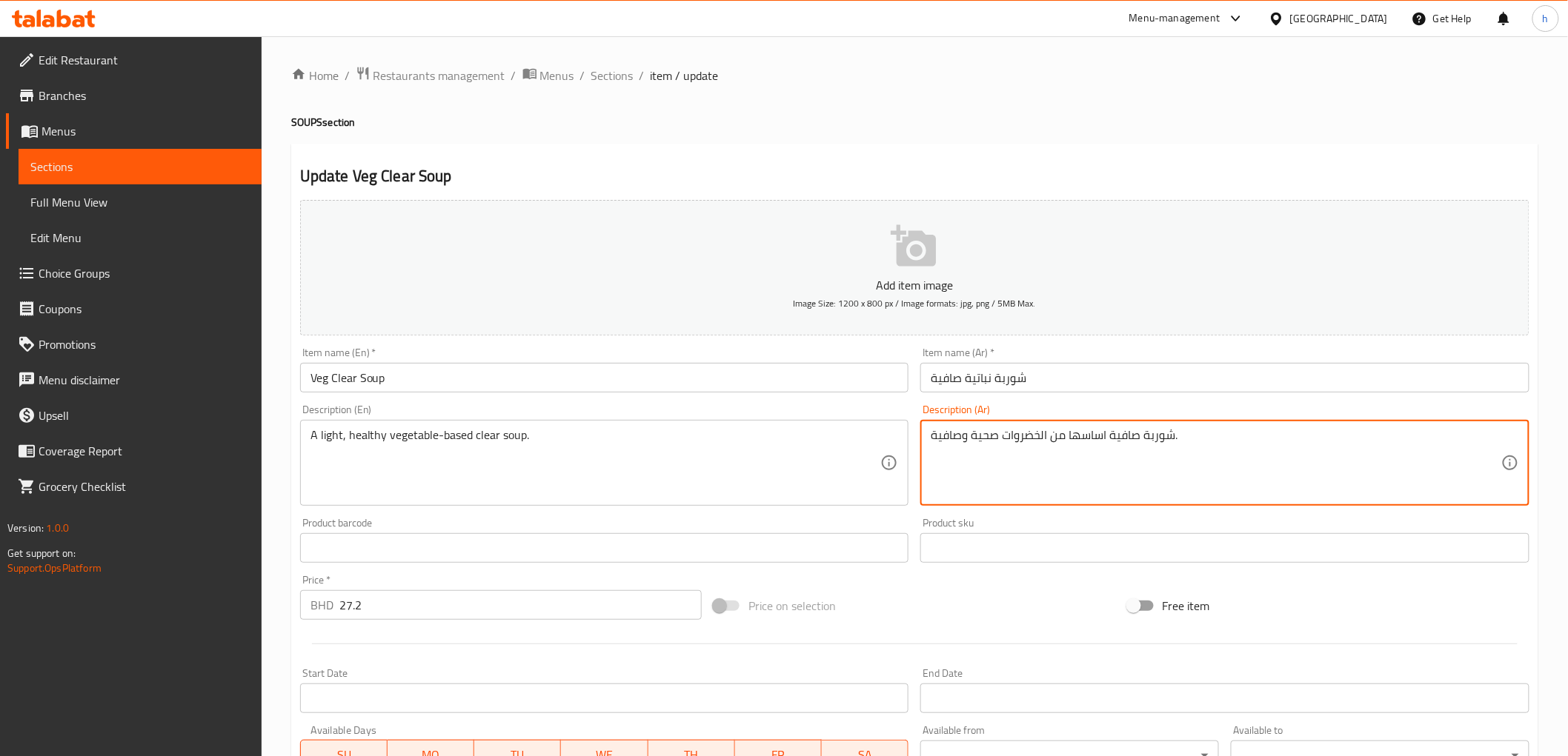
click at [925, 446] on div "شوربة صافية اساسها من الخضروات صحية وصافية. Description (Ar)" at bounding box center [1226, 462] width 609 height 86
click at [1273, 461] on textarea "شوربة صافية اساسها من الخضروات صحية ولايت." at bounding box center [1216, 463] width 571 height 71
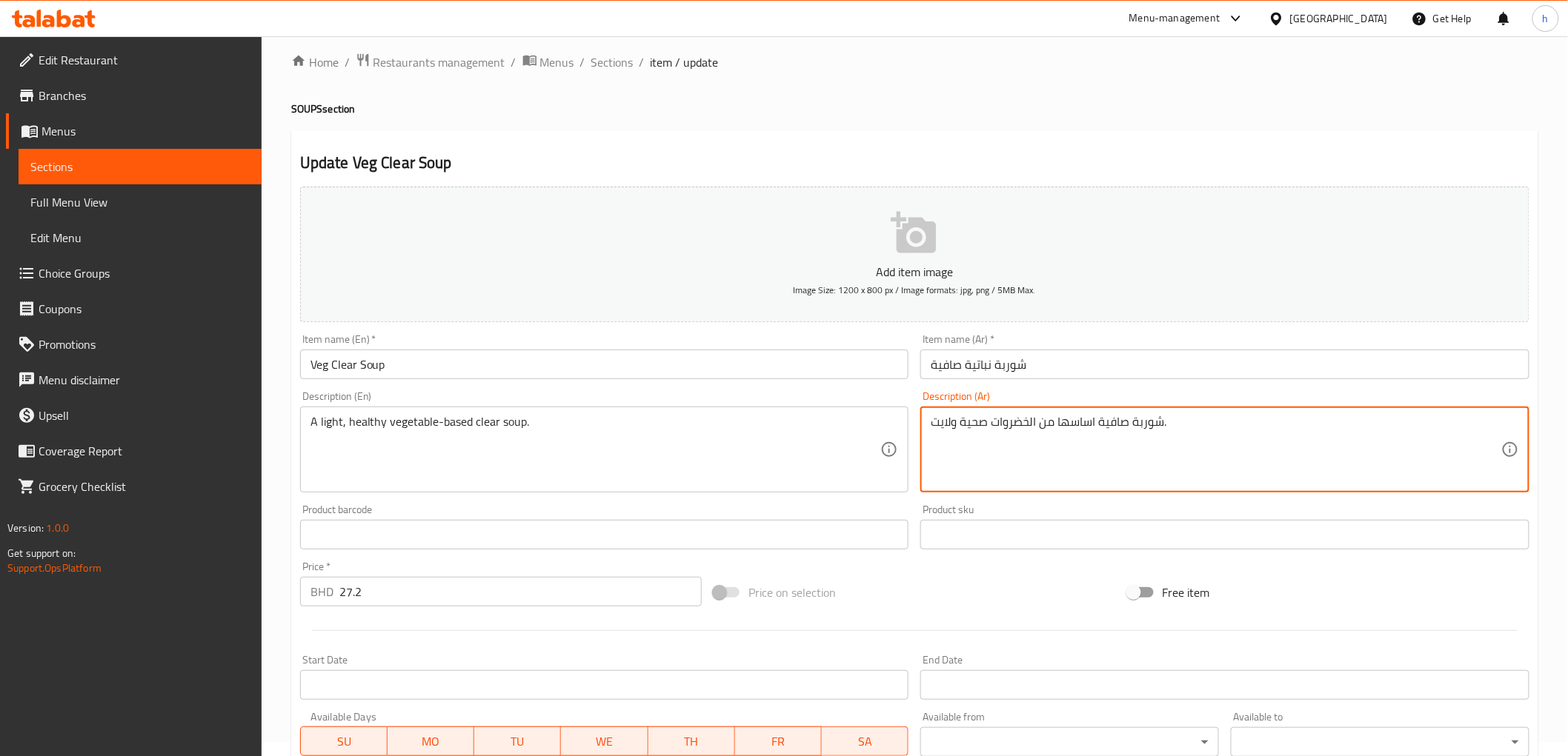
scroll to position [287, 0]
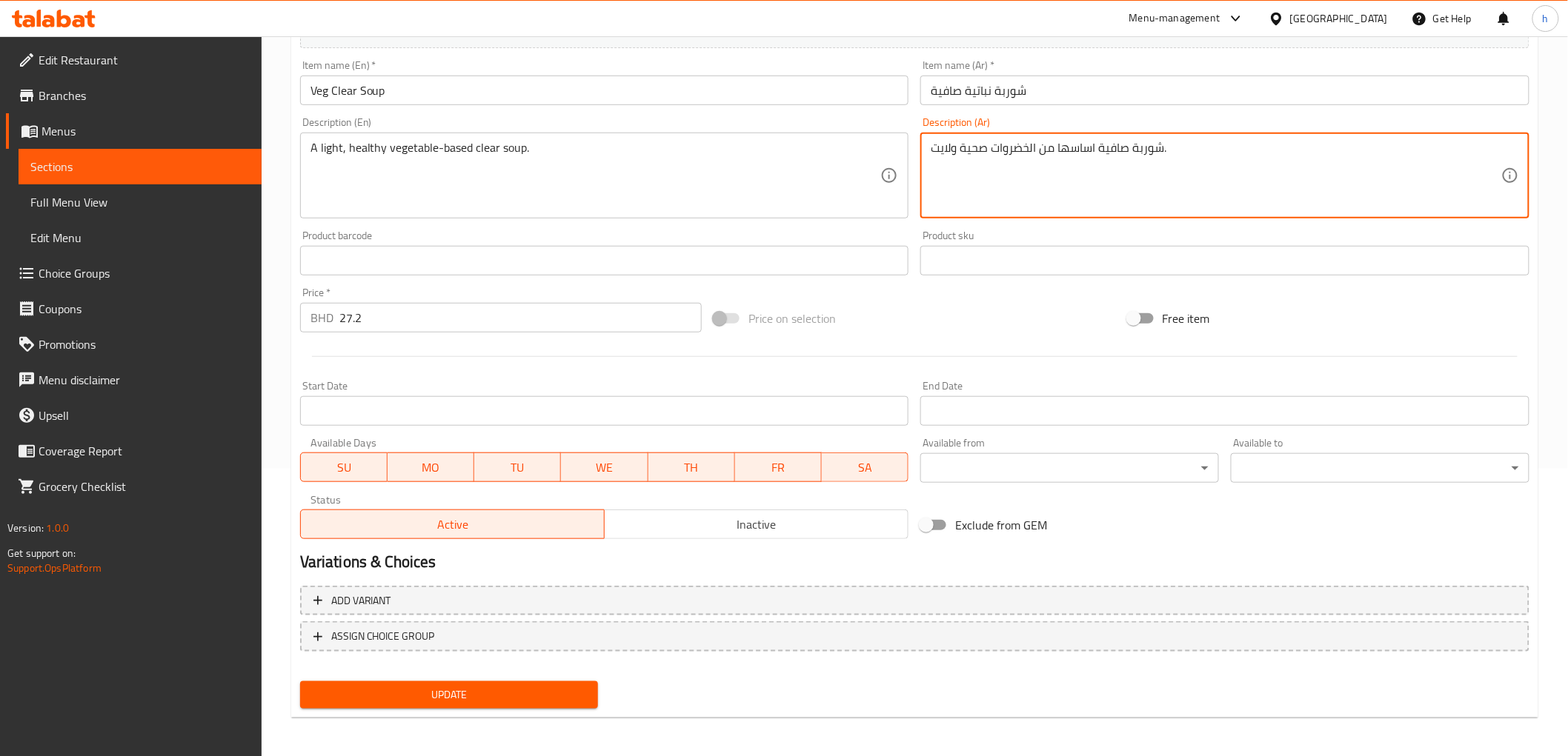
type textarea "شوربة صافية اساسها من الخضروات صحية ولايت."
click at [441, 686] on span "Update" at bounding box center [450, 695] width 275 height 18
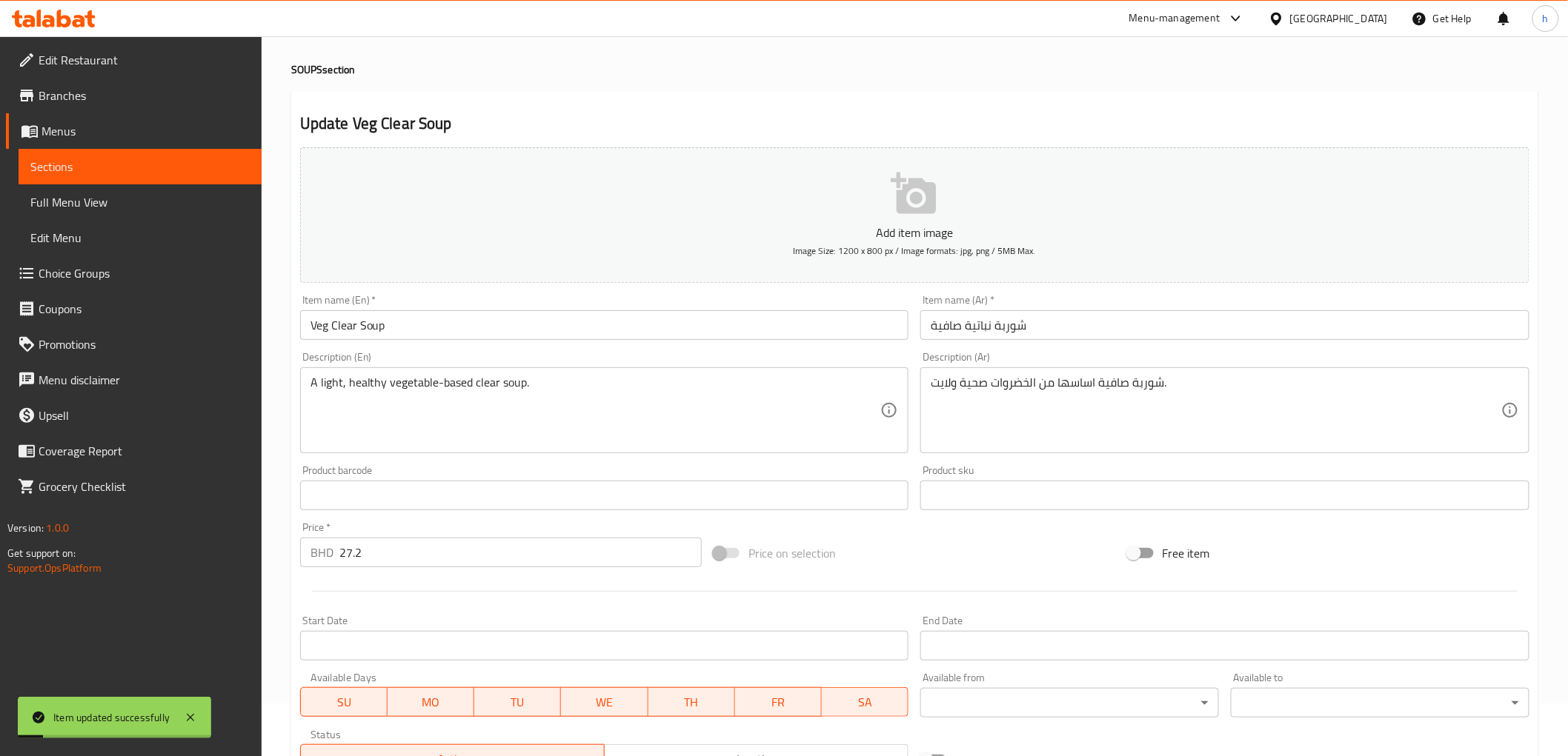
scroll to position [0, 0]
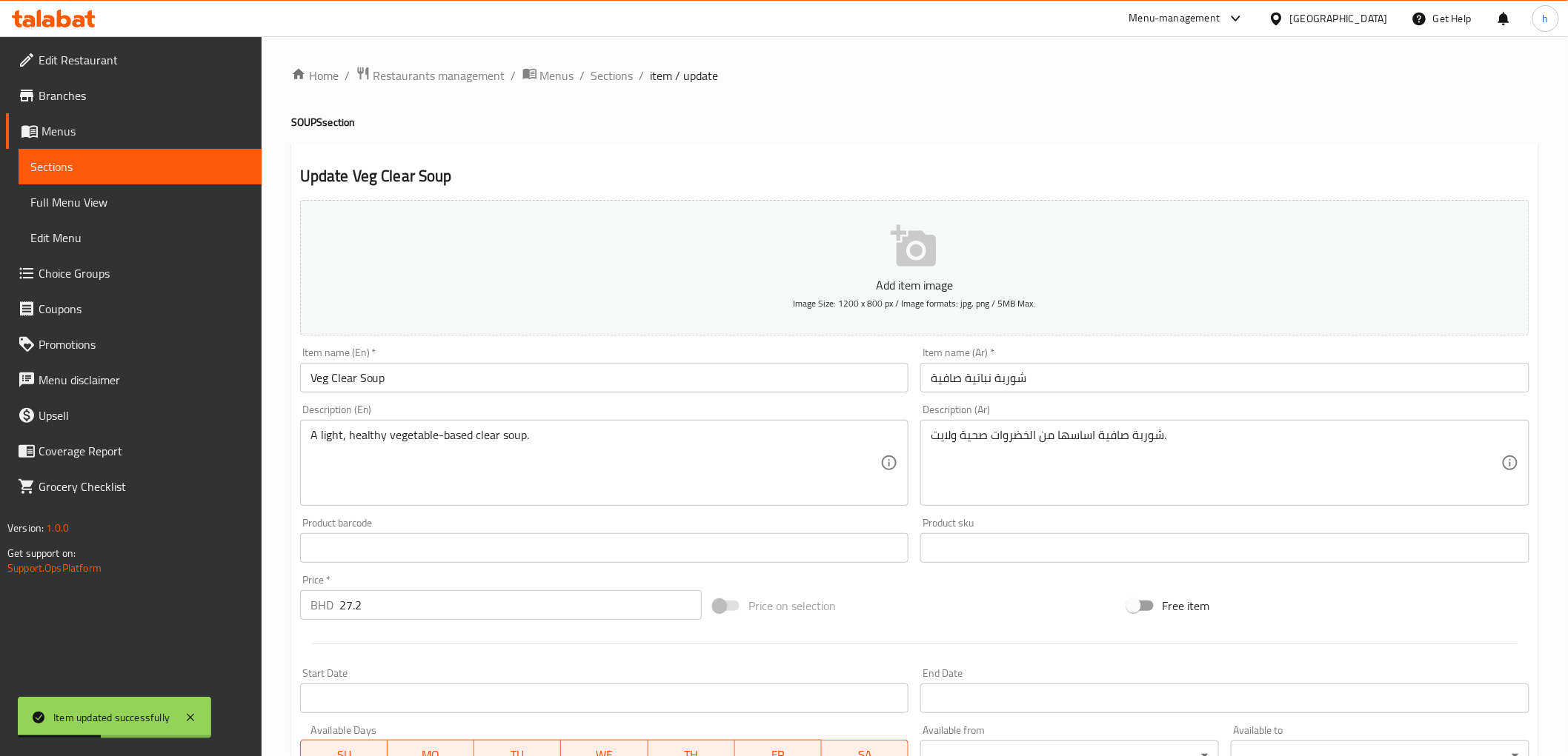
click at [77, 209] on span "Full Menu View" at bounding box center [139, 202] width 220 height 17
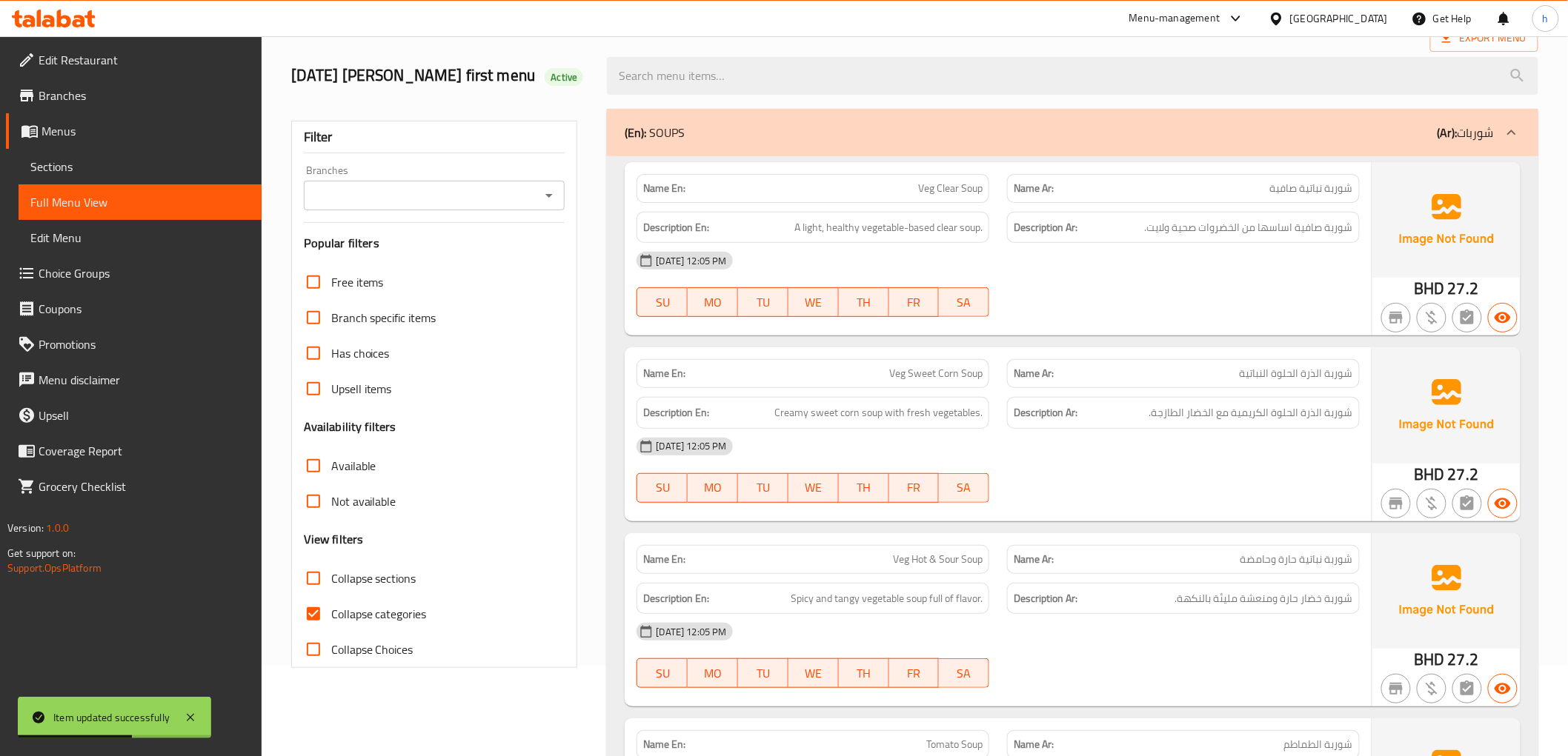
scroll to position [164, 0]
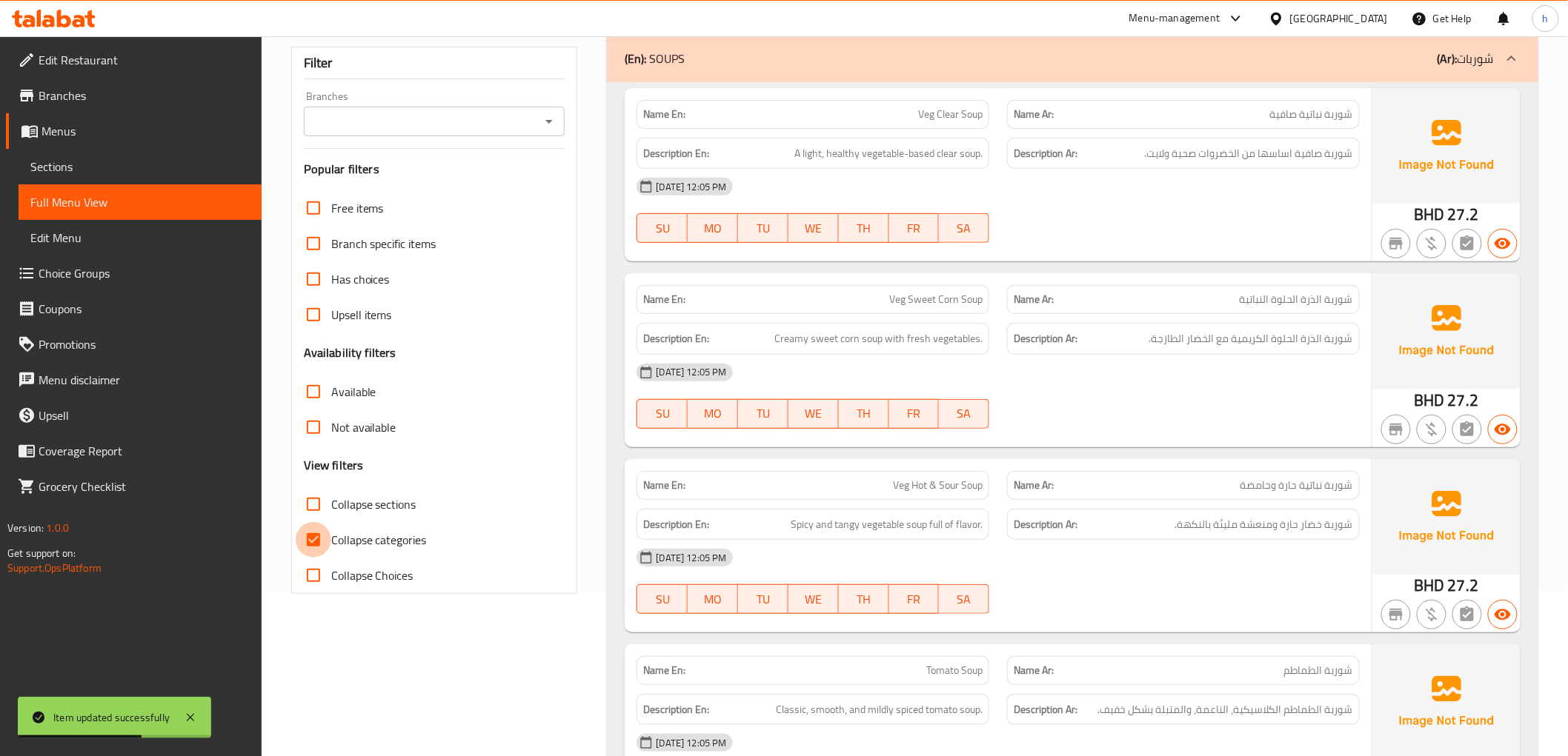
click at [322, 538] on input "Collapse categories" at bounding box center [313, 539] width 36 height 36
checkbox input "false"
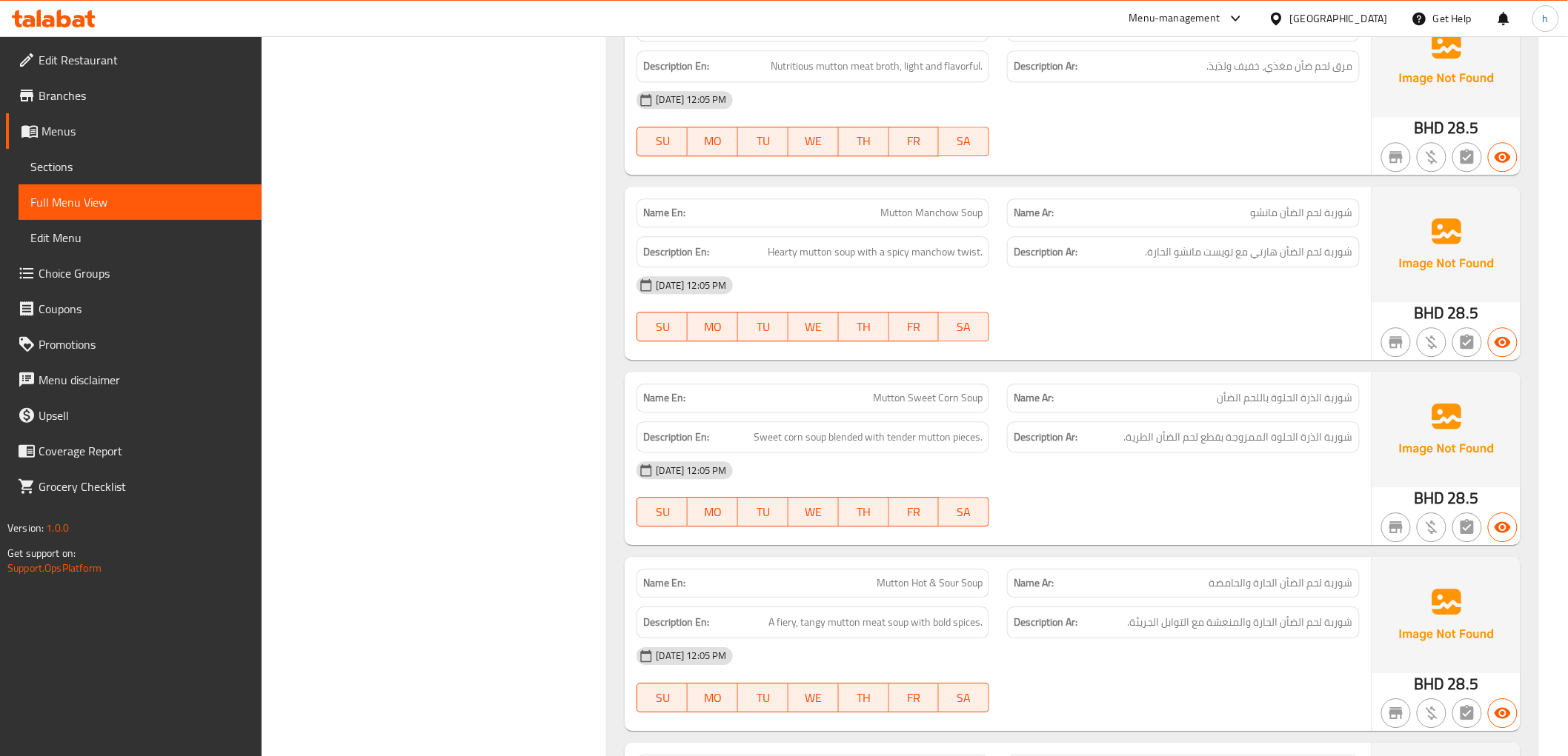
scroll to position [1564, 0]
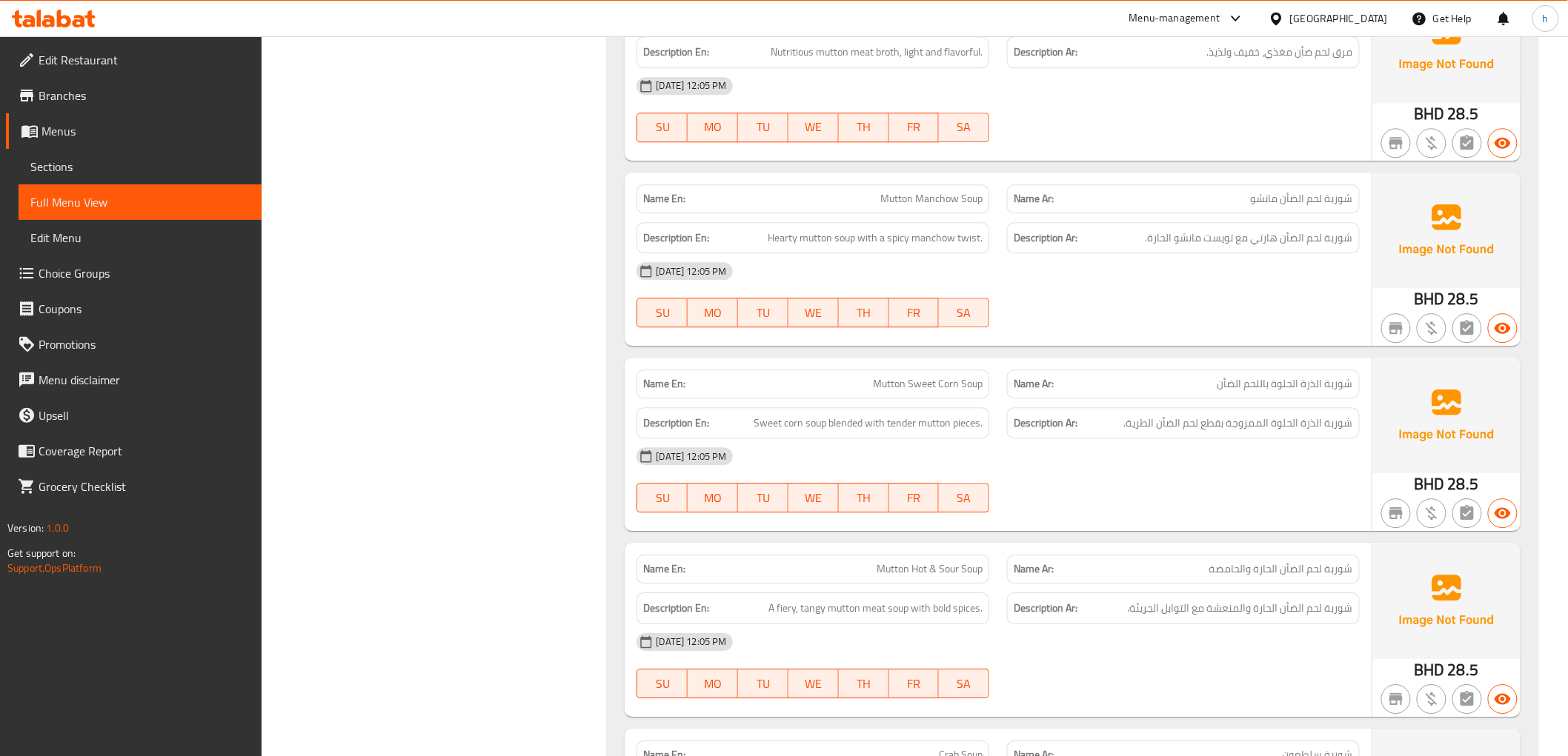
click at [885, 385] on span "Mutton Sweet Corn Soup" at bounding box center [928, 384] width 109 height 15
copy span "Mutton Sweet Corn Soup"
click at [588, 379] on div "Filter Branches Branches Popular filters Free items Branch specific items Has c…" at bounding box center [440, 213] width 316 height 3173
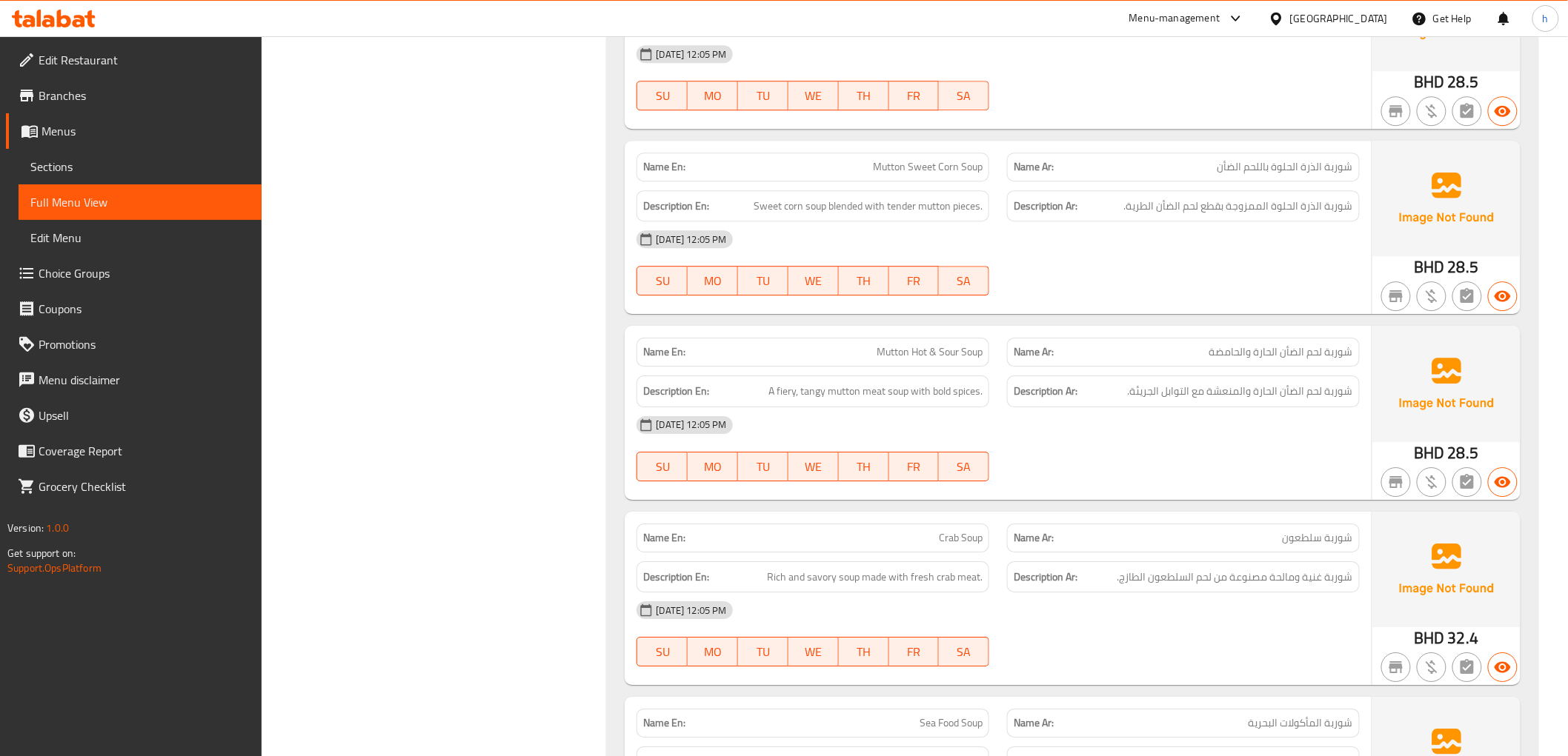
scroll to position [1811, 0]
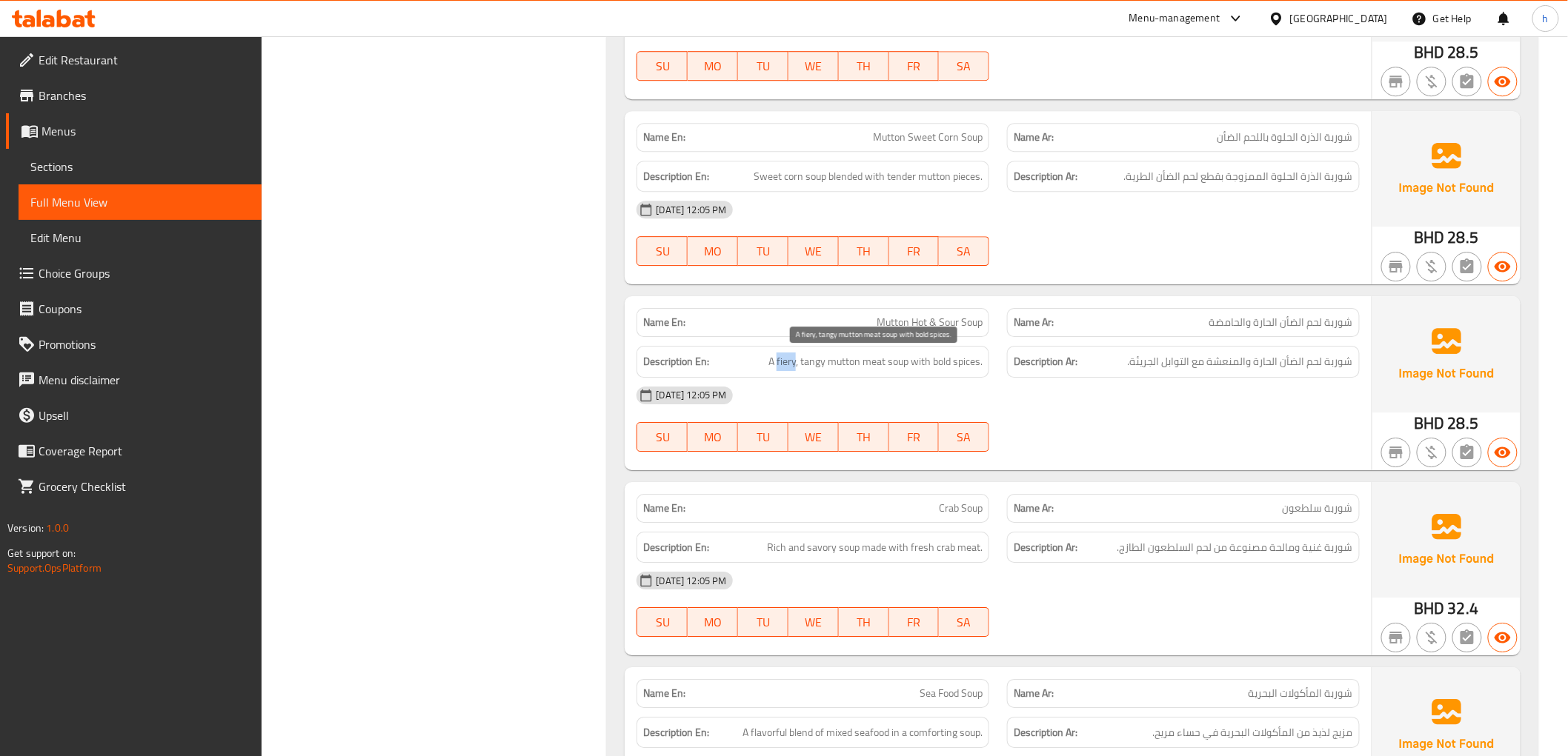
drag, startPoint x: 777, startPoint y: 360, endPoint x: 795, endPoint y: 366, distance: 19.0
click at [795, 366] on span "A fiery, tangy mutton meat soup with bold spices." at bounding box center [875, 362] width 214 height 18
copy span "fiery"
click at [98, 239] on span "Edit Menu" at bounding box center [139, 238] width 220 height 17
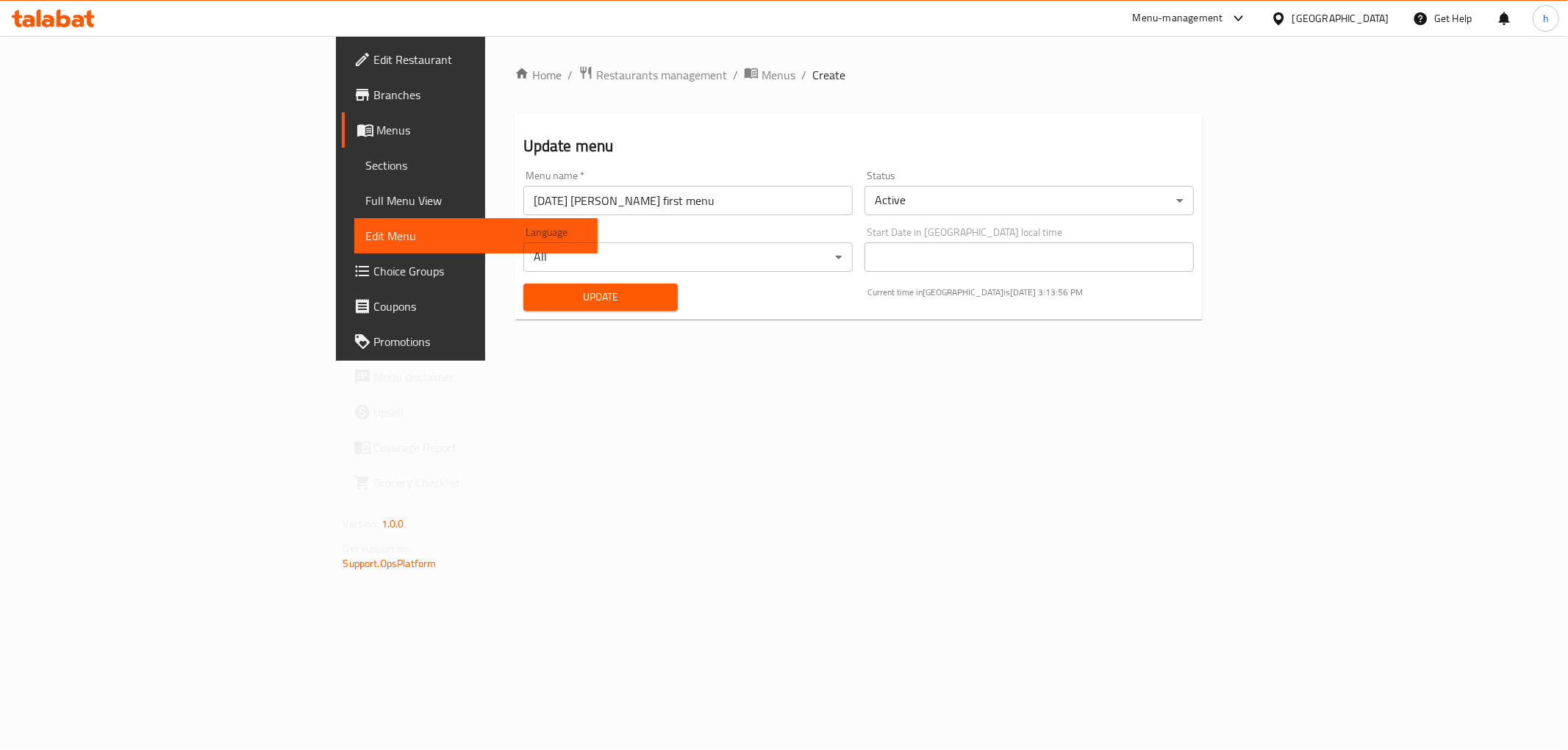
click at [367, 169] on span "Sections" at bounding box center [476, 165] width 220 height 17
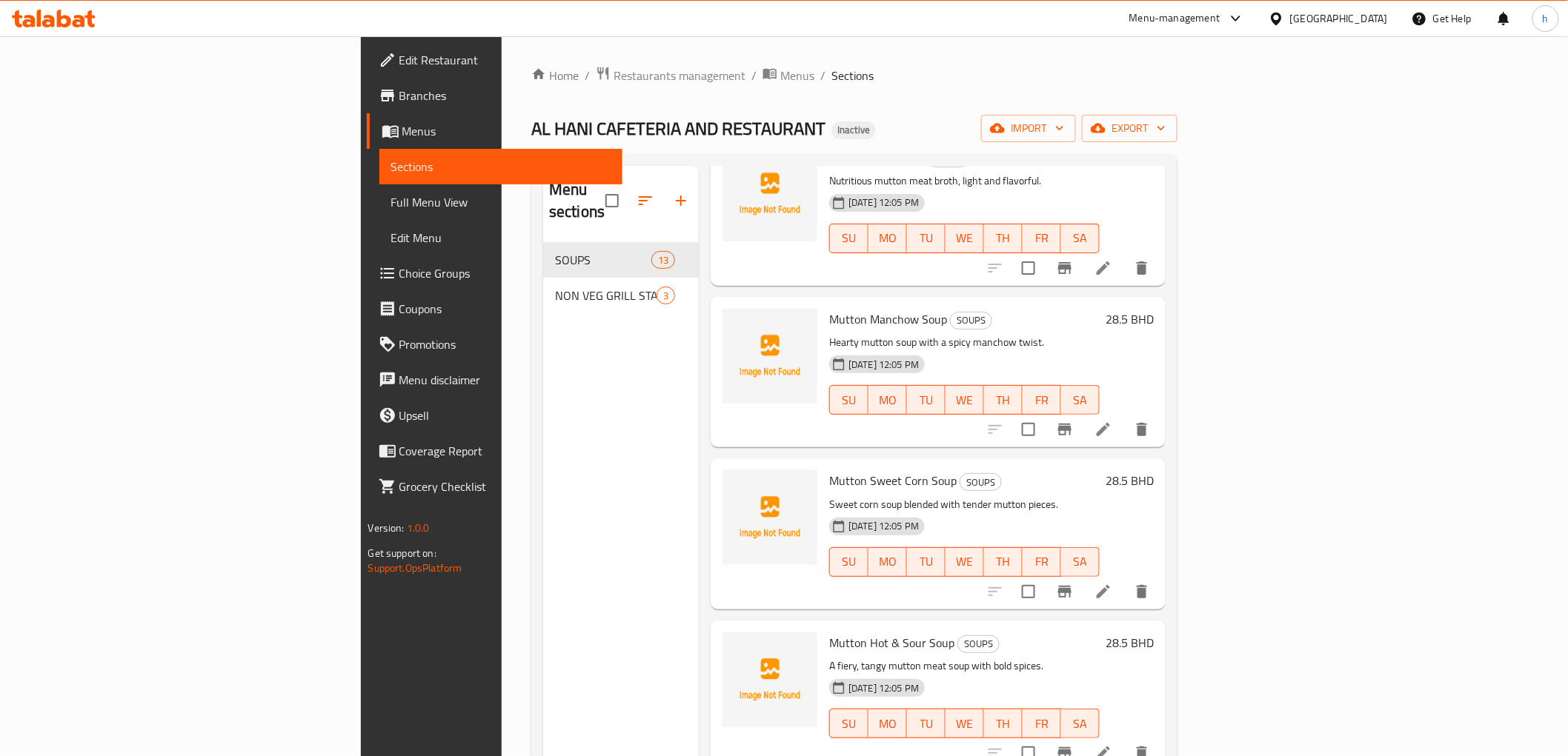
scroll to position [1383, 0]
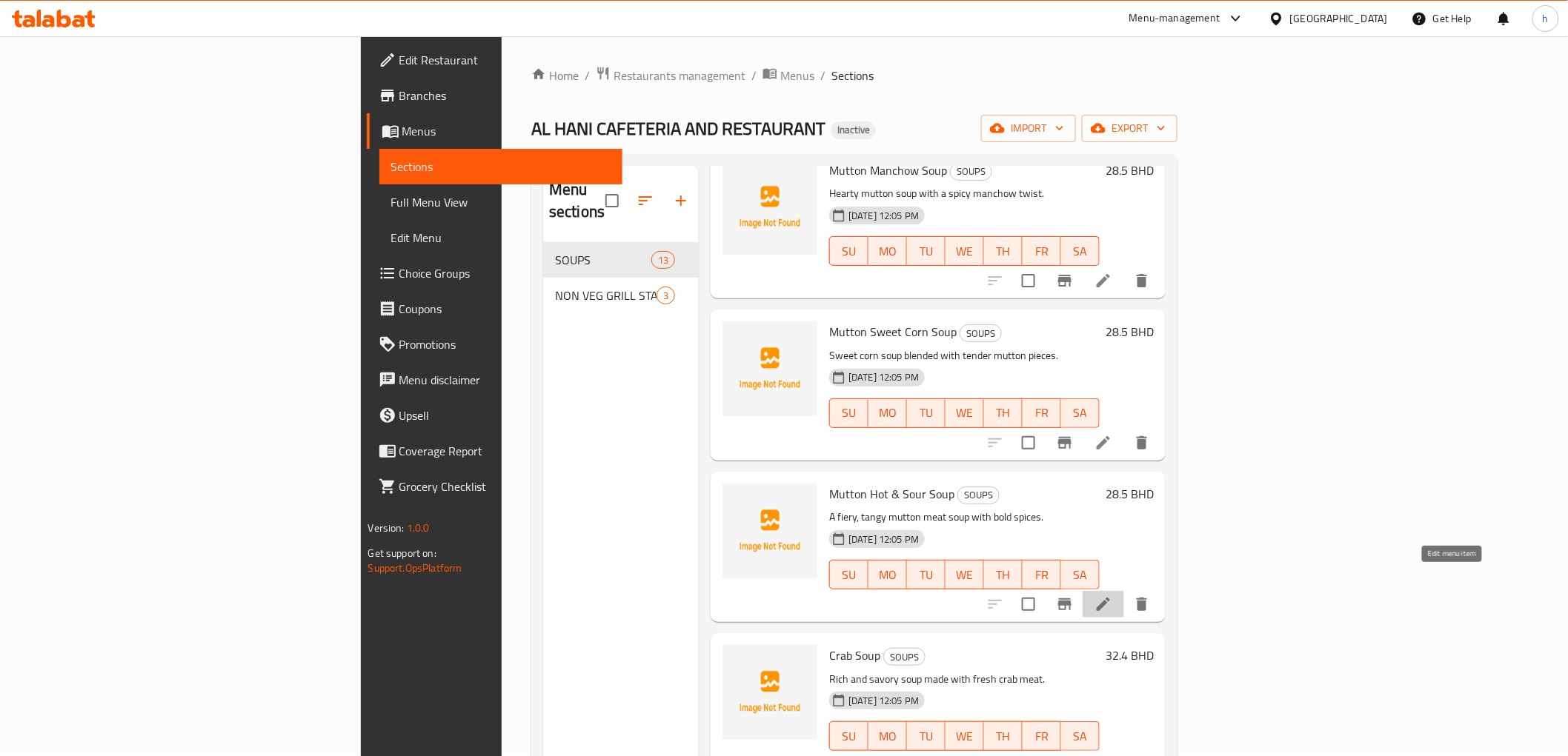
click at [1112, 596] on icon at bounding box center [1104, 604] width 17 height 17
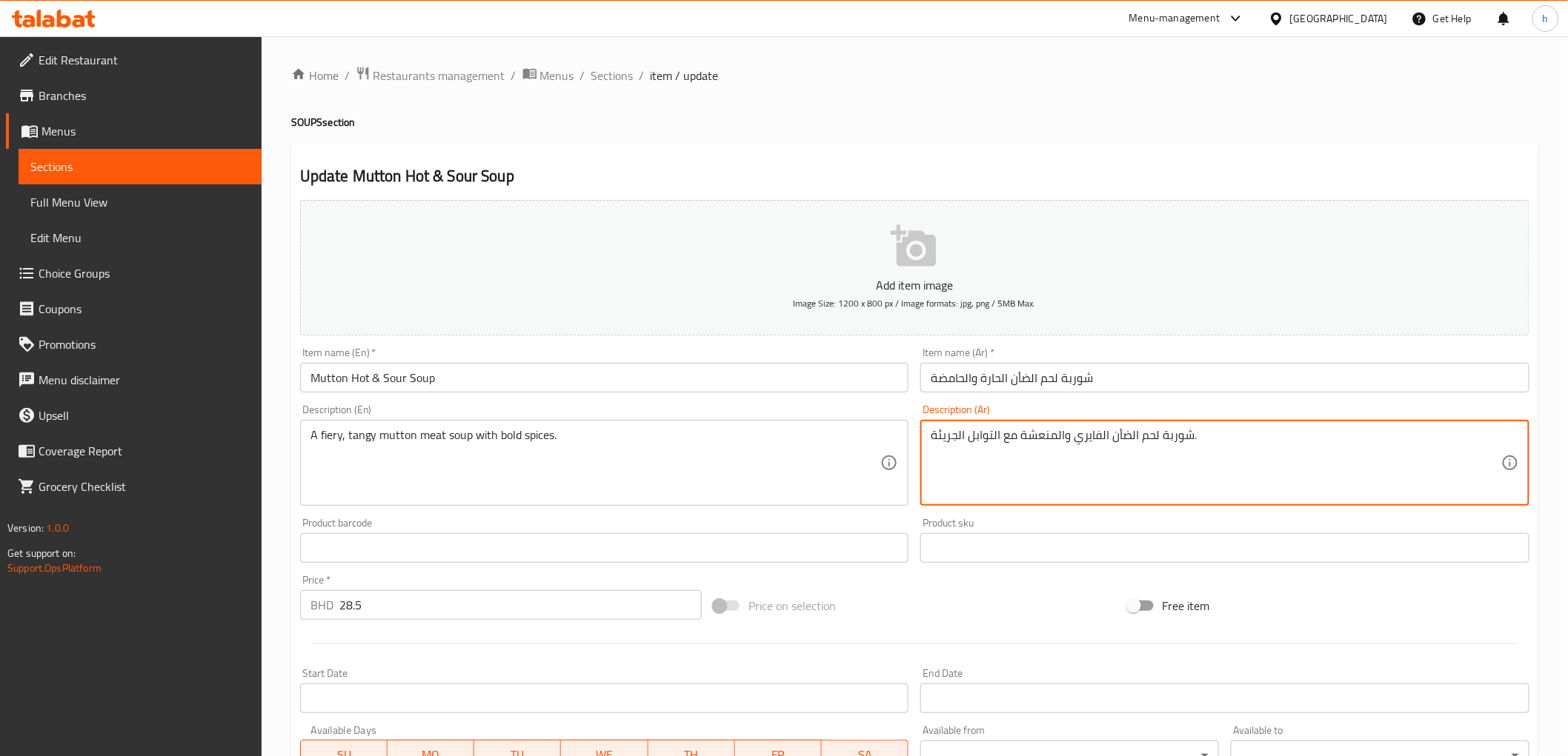
click at [938, 439] on textarea "شوربة لحم الضأن الفايري والمنعشة مع التوابل الجريئة." at bounding box center [1216, 463] width 571 height 71
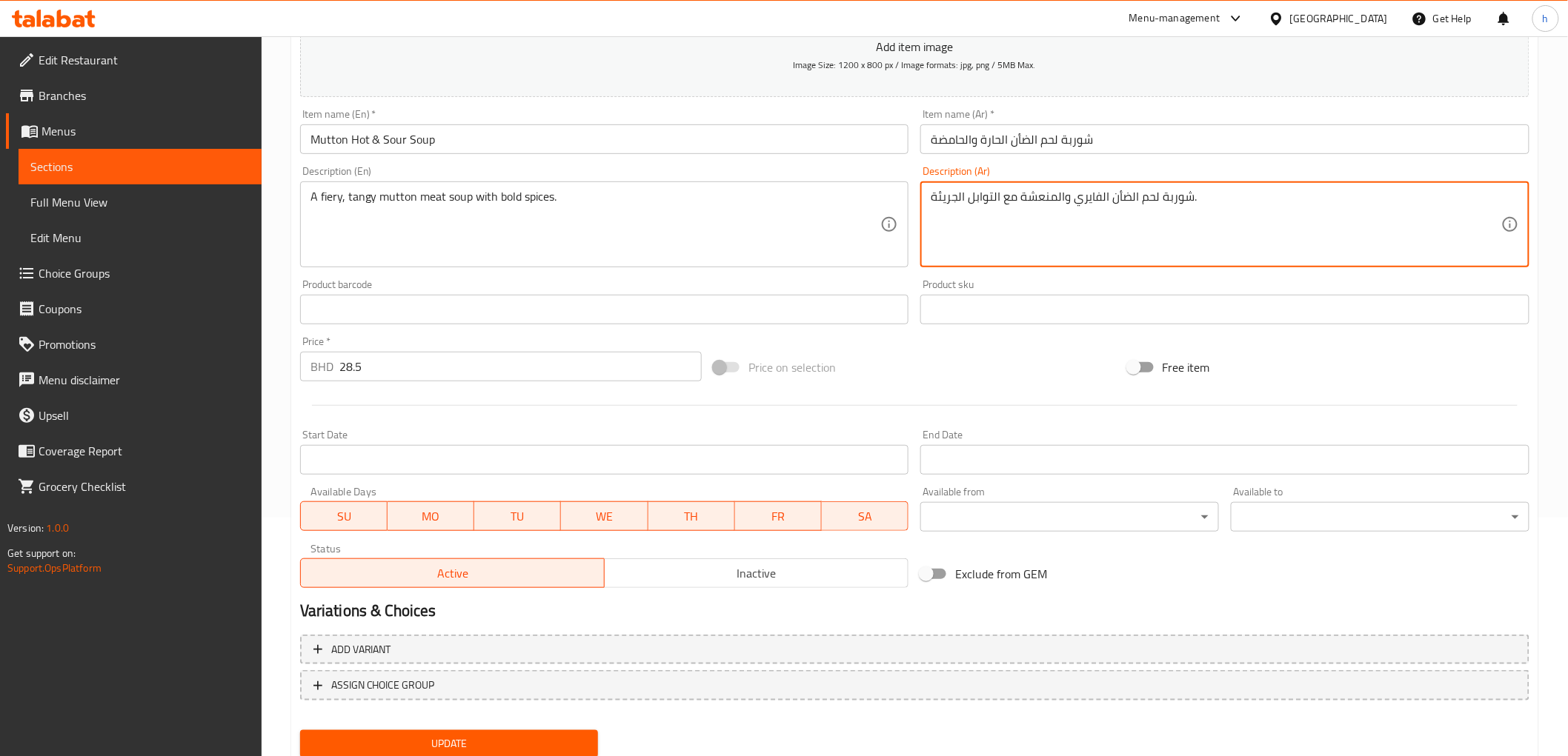
scroll to position [287, 0]
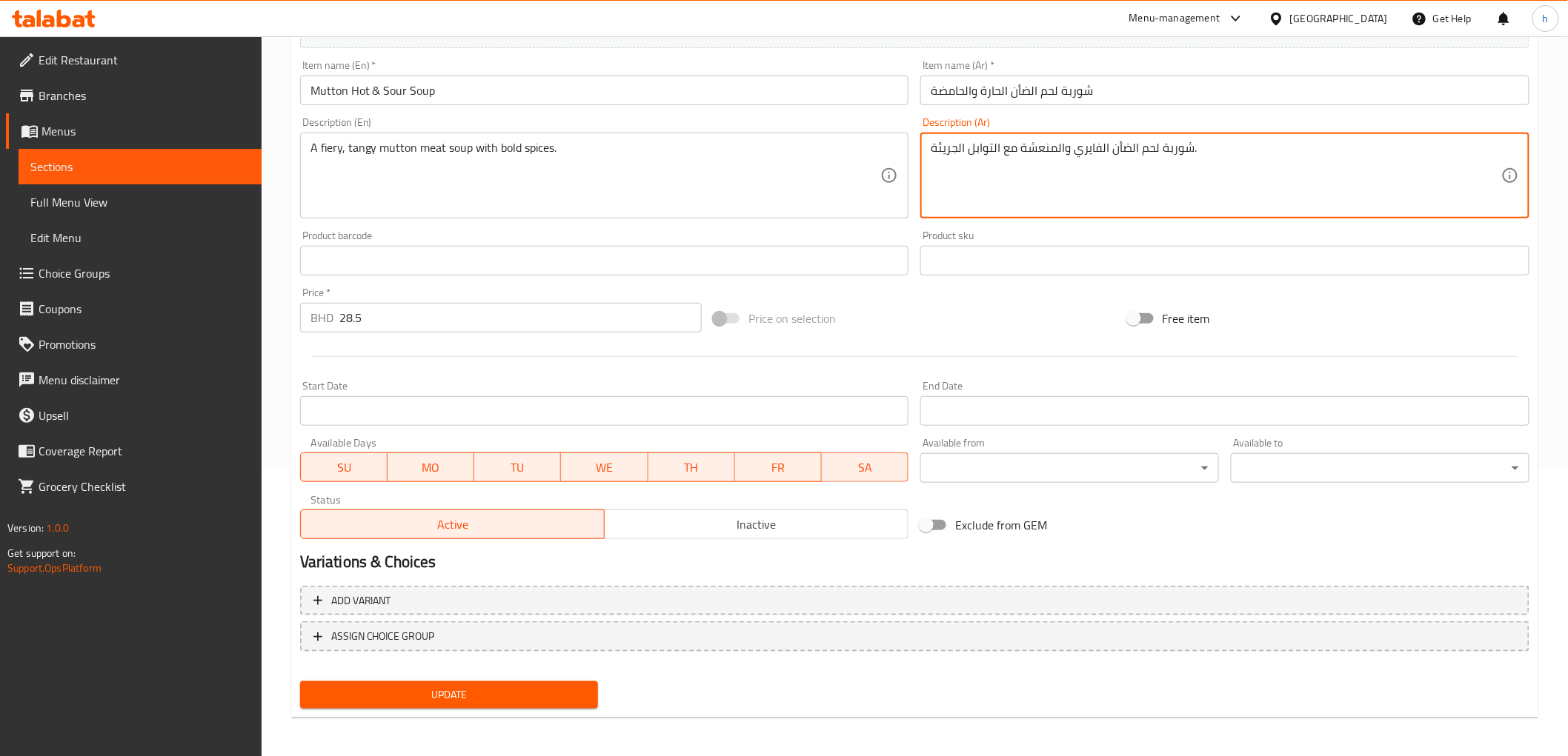
type textarea "شوربة لحم الضأن الفايري والمنعشة مع التوابل الجريئة."
click at [427, 692] on span "Update" at bounding box center [450, 695] width 275 height 18
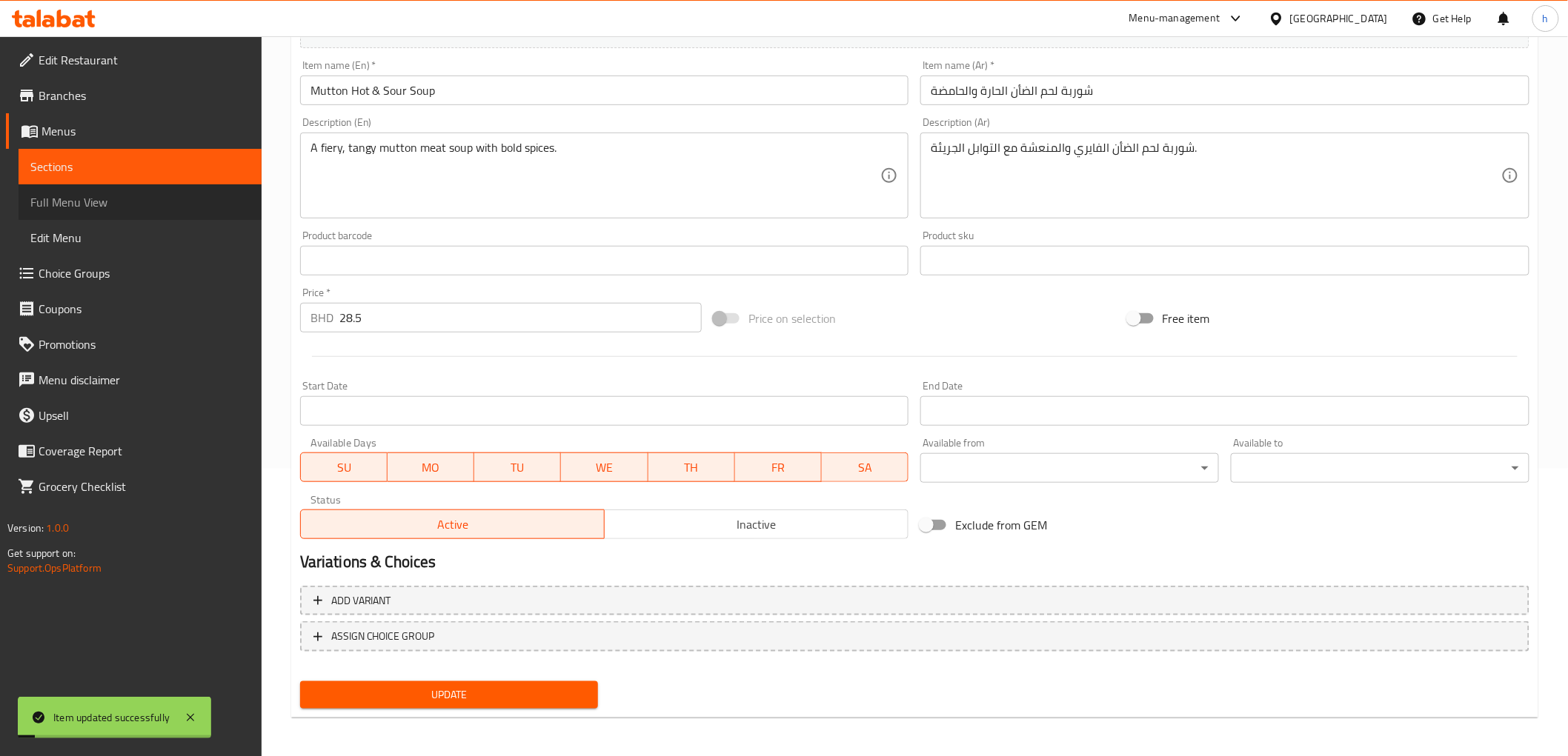
click at [100, 204] on span "Full Menu View" at bounding box center [139, 202] width 220 height 17
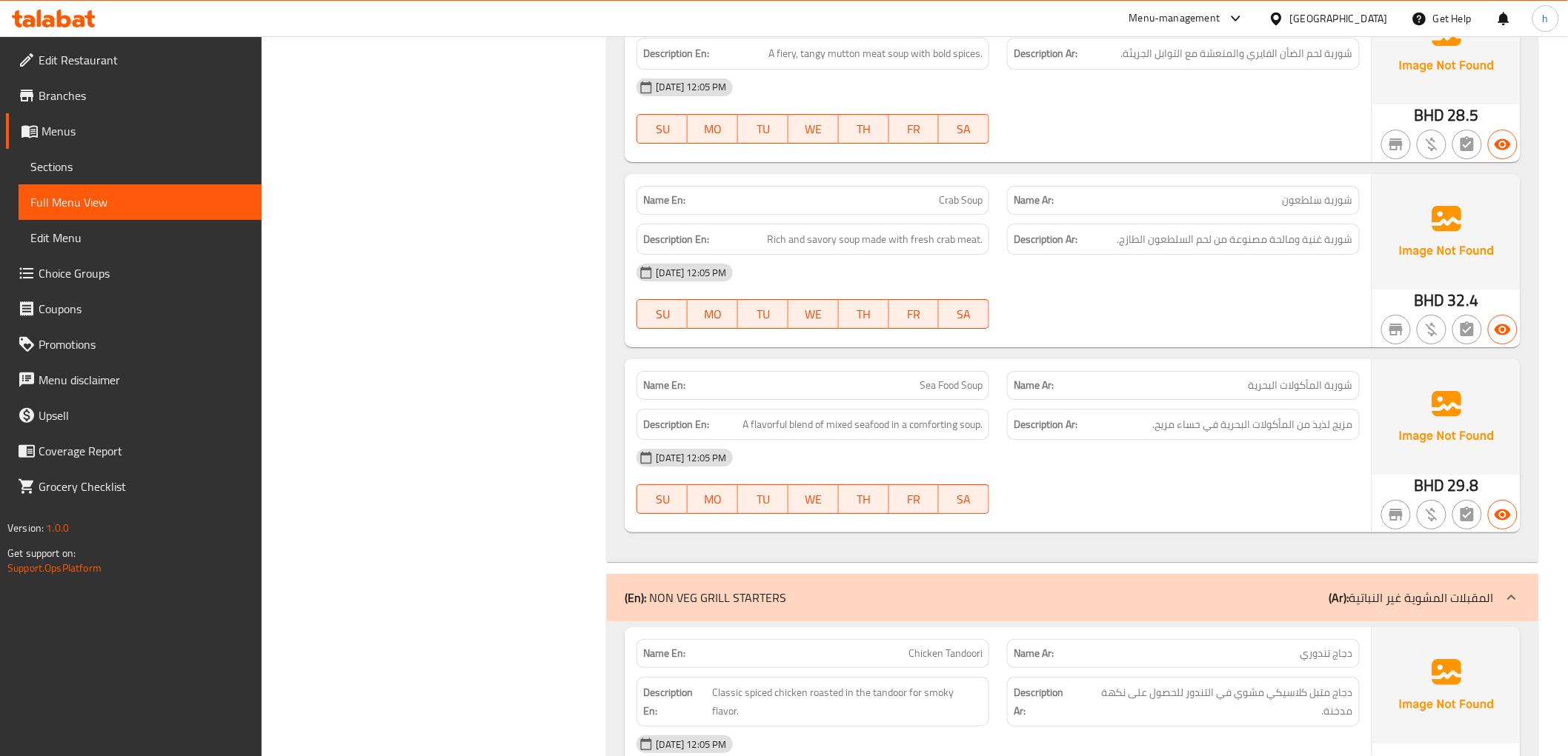
scroll to position [2139, 0]
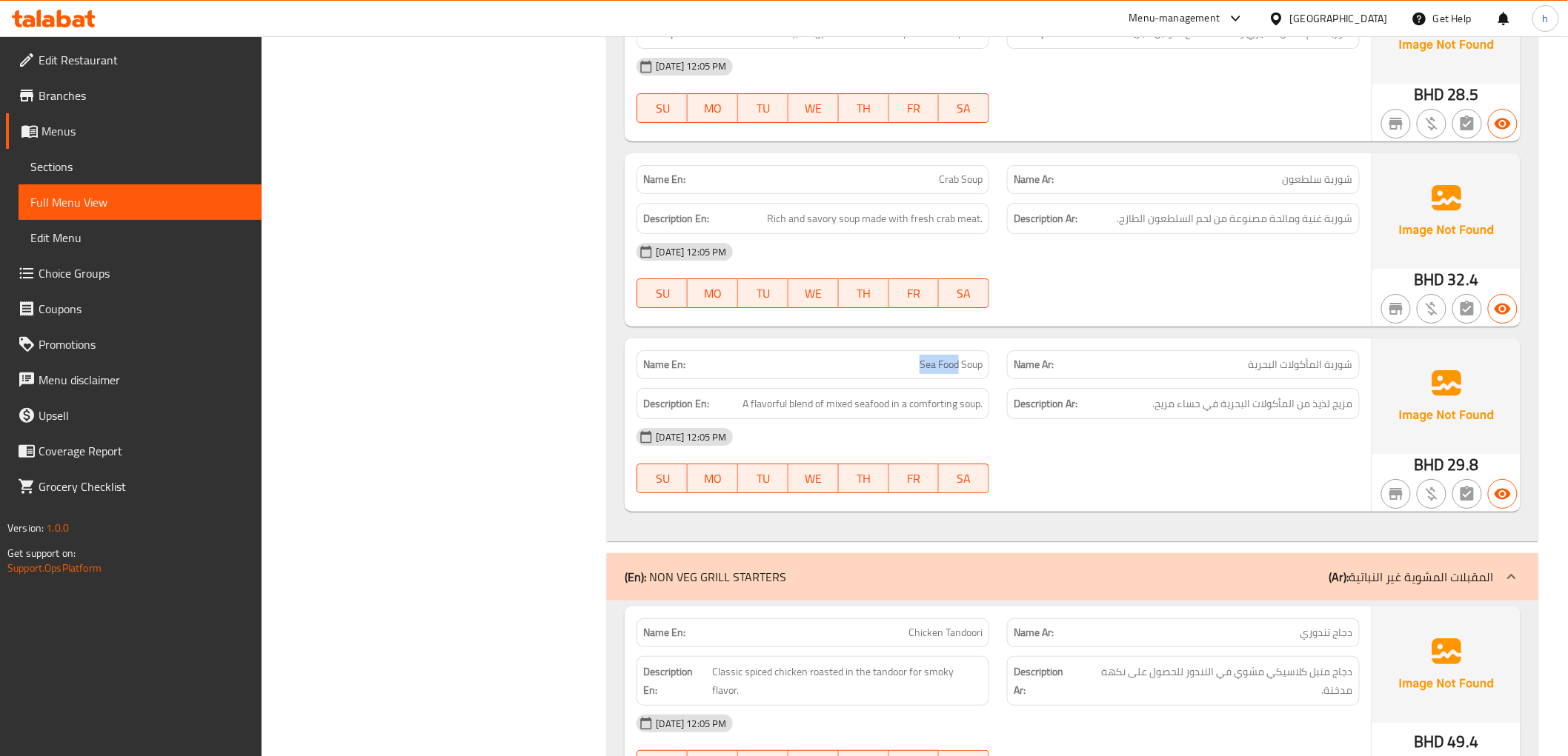
drag, startPoint x: 920, startPoint y: 362, endPoint x: 959, endPoint y: 370, distance: 39.8
click at [959, 370] on span "Sea Food Soup" at bounding box center [951, 364] width 63 height 15
copy span "Sea Food"
click at [1102, 441] on div "[DATE] 12:05 PM" at bounding box center [998, 437] width 741 height 36
drag, startPoint x: 951, startPoint y: 401, endPoint x: 909, endPoint y: 414, distance: 44.0
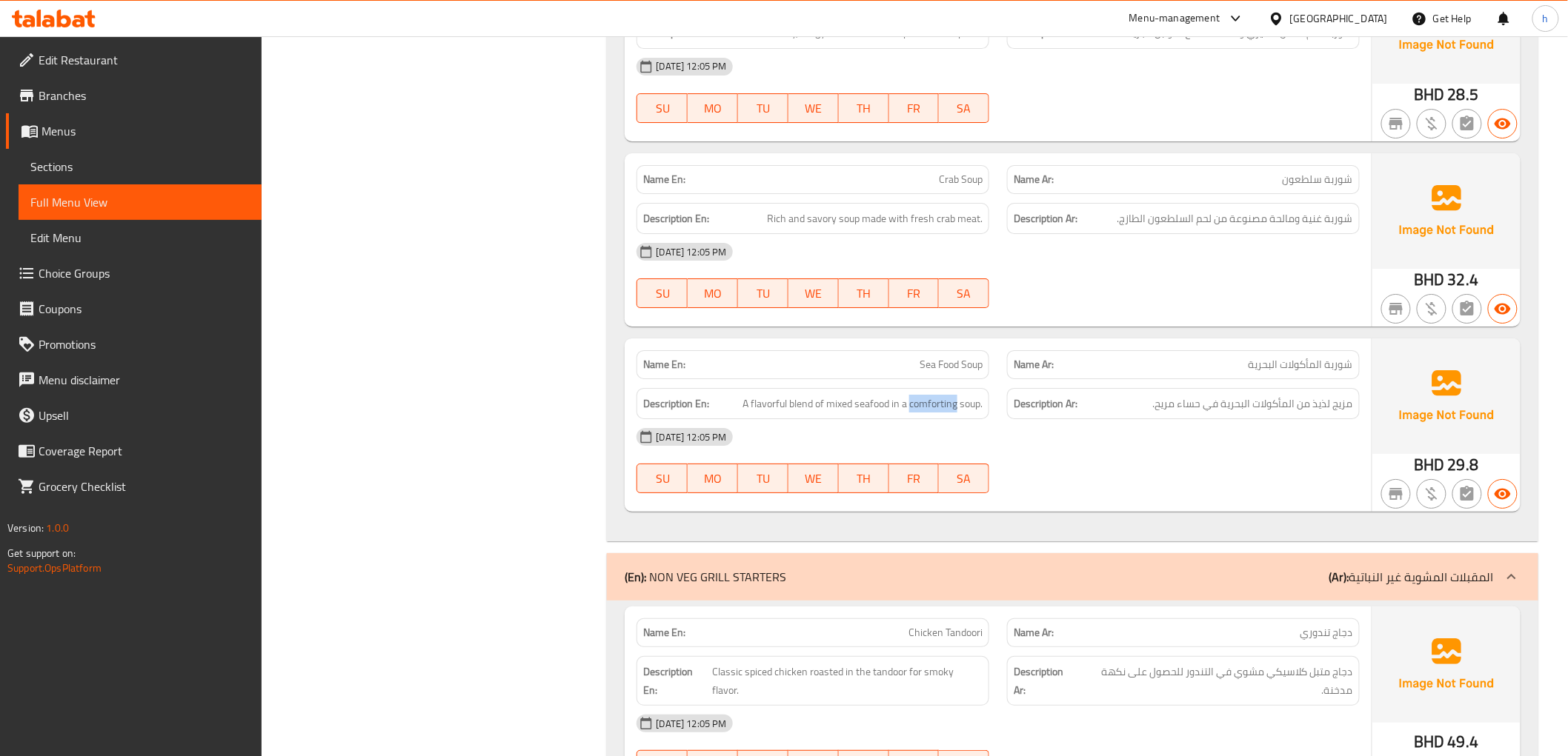
click at [909, 414] on div "Description En: A flavorful blend of mixed seafood in a comforting soup." at bounding box center [813, 404] width 353 height 32
copy span "comforting"
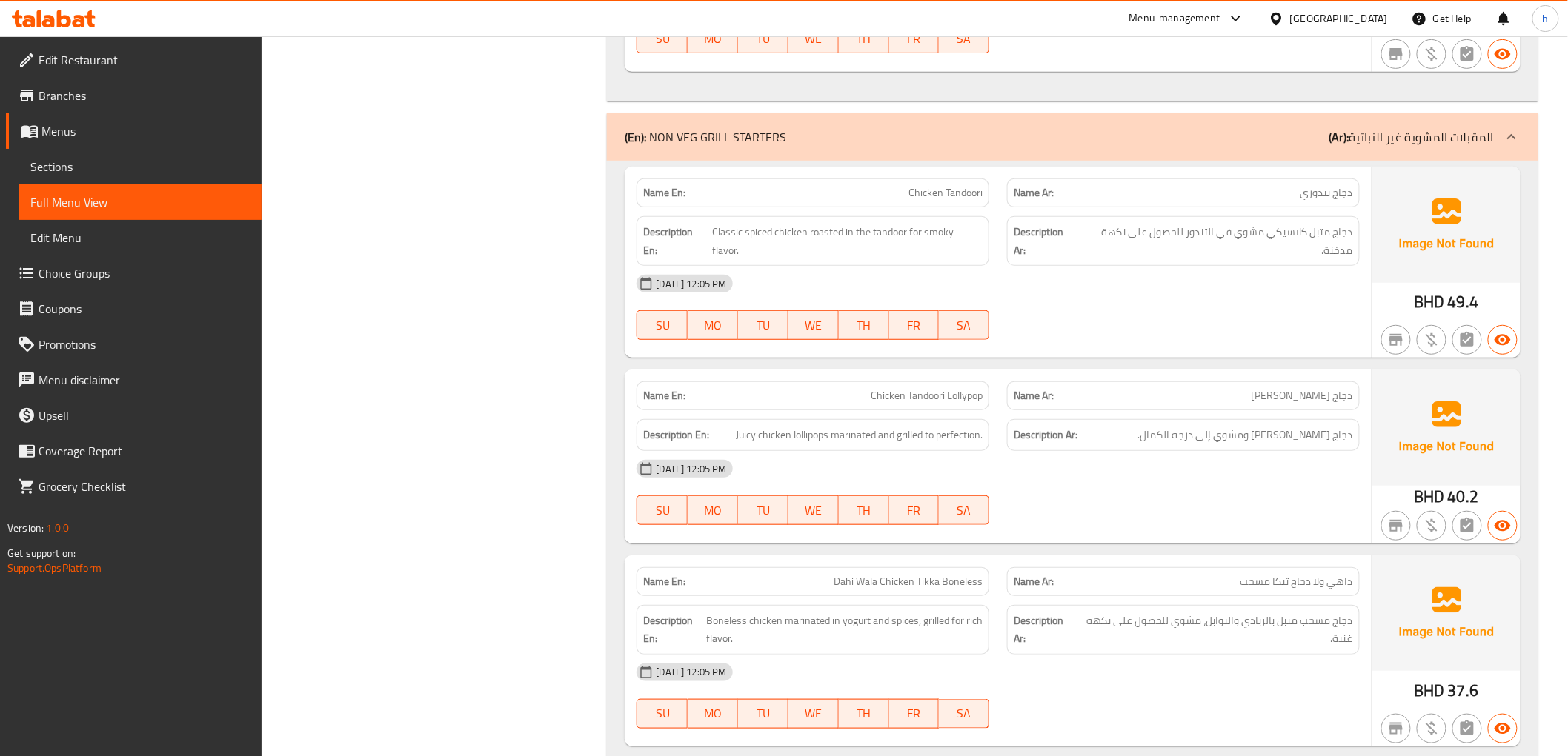
scroll to position [2630, 0]
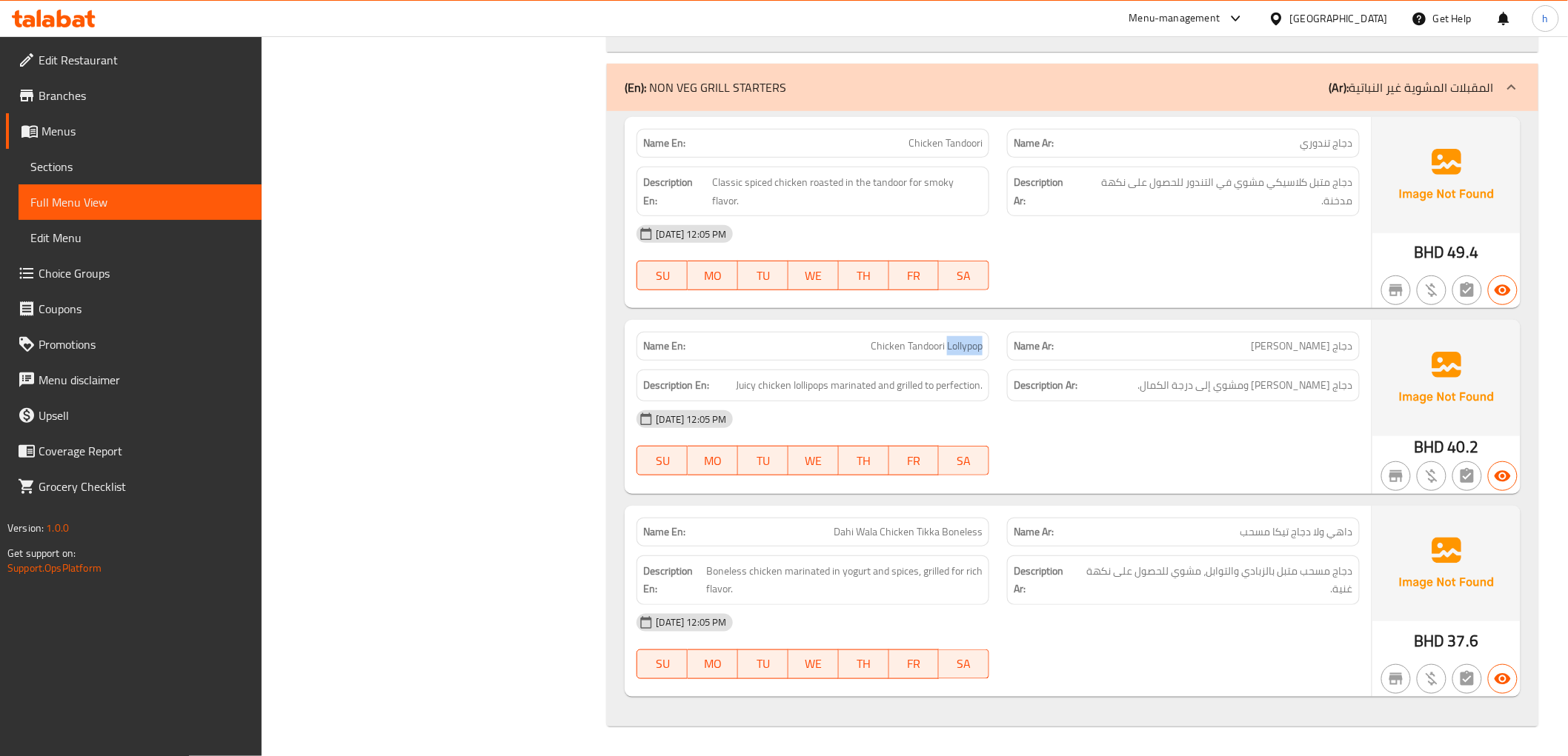
drag, startPoint x: 947, startPoint y: 344, endPoint x: 985, endPoint y: 357, distance: 40.2
click at [985, 357] on div "Name En: Chicken Tandoori Lollypop" at bounding box center [813, 346] width 353 height 29
copy span "Lollypop"
click at [1003, 408] on div "[DATE] 12:05 PM" at bounding box center [998, 419] width 741 height 36
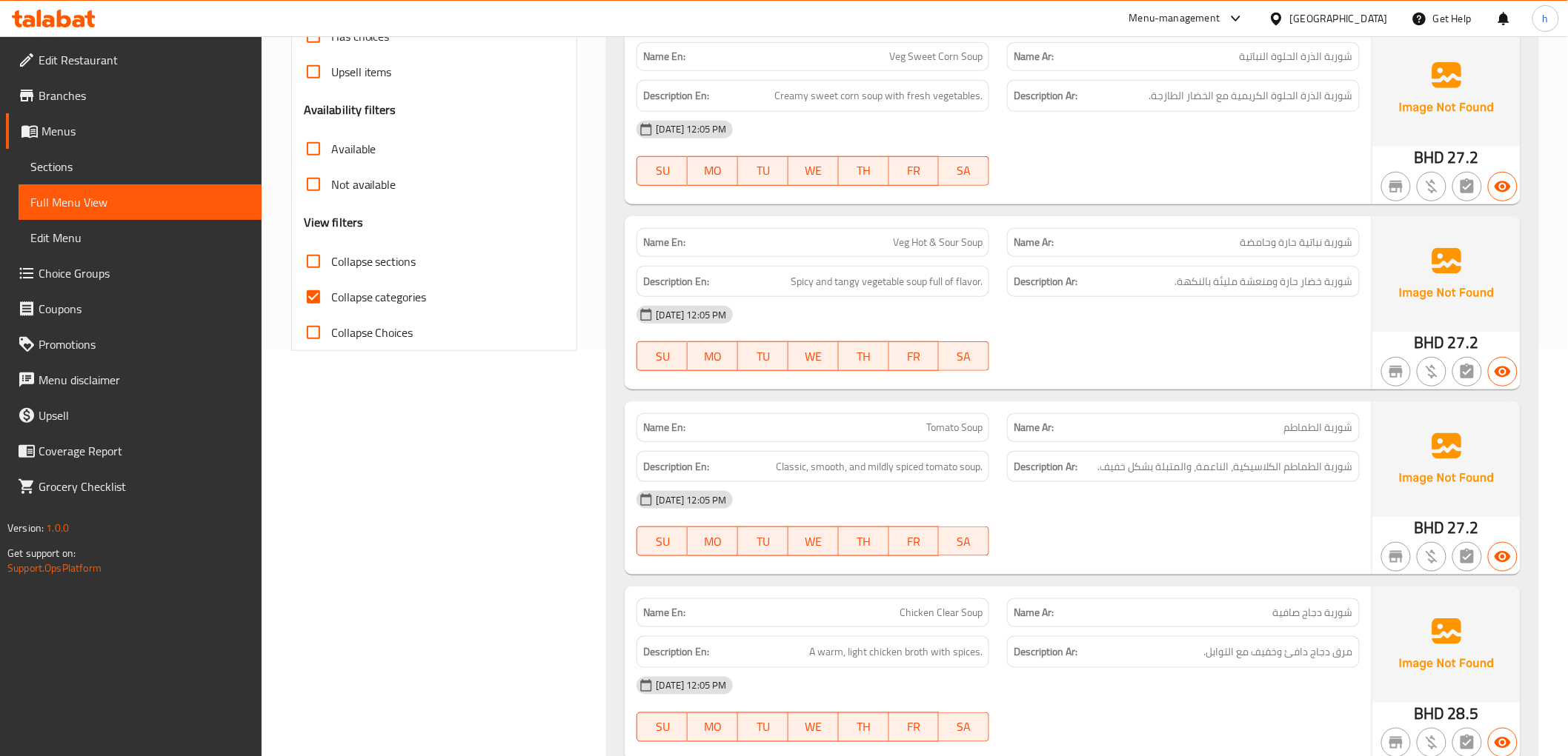
scroll to position [0, 0]
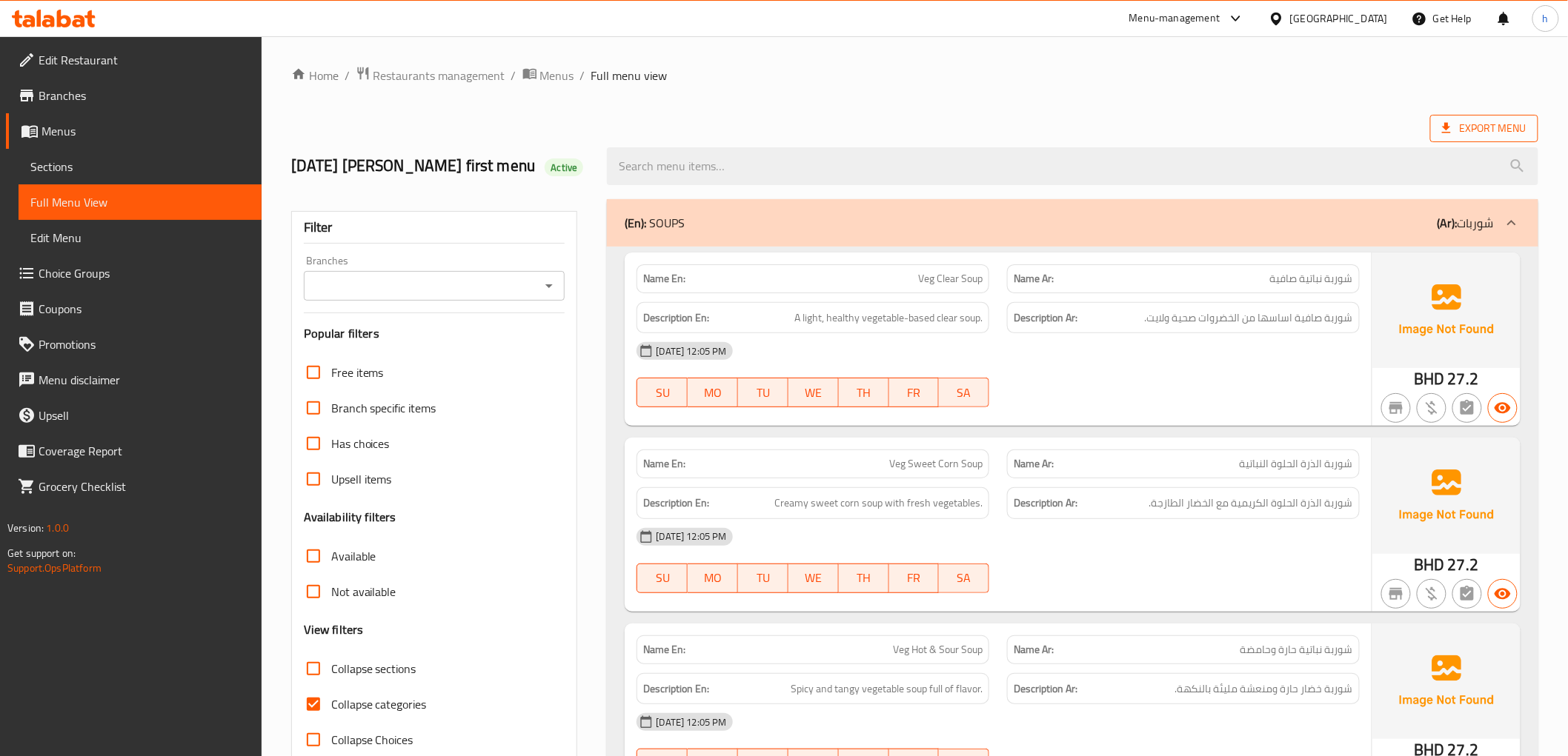
click at [1442, 128] on icon at bounding box center [1446, 128] width 15 height 15
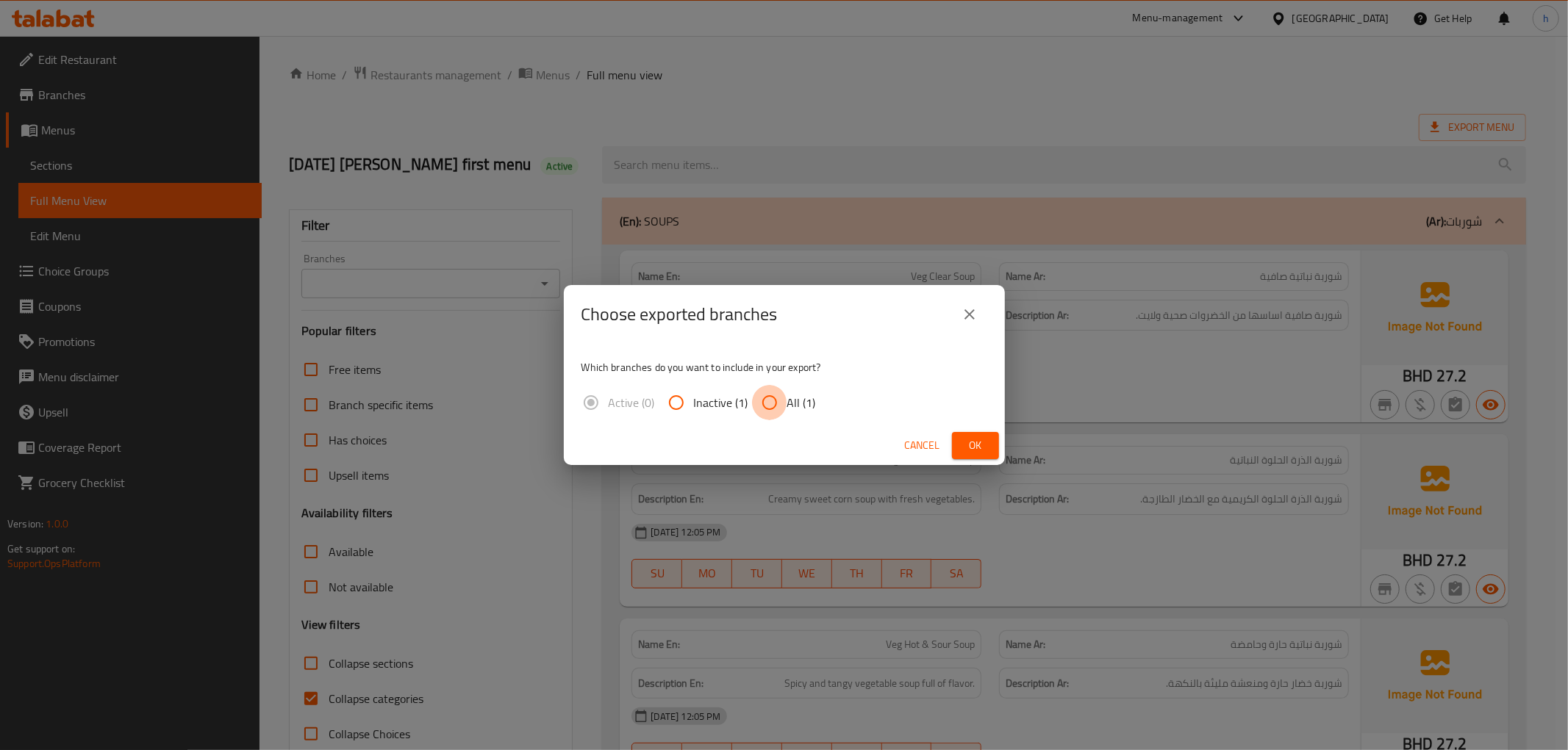
click at [772, 408] on input "All (1)" at bounding box center [770, 403] width 36 height 35
radio input "true"
click at [969, 442] on span "Ok" at bounding box center [976, 445] width 24 height 18
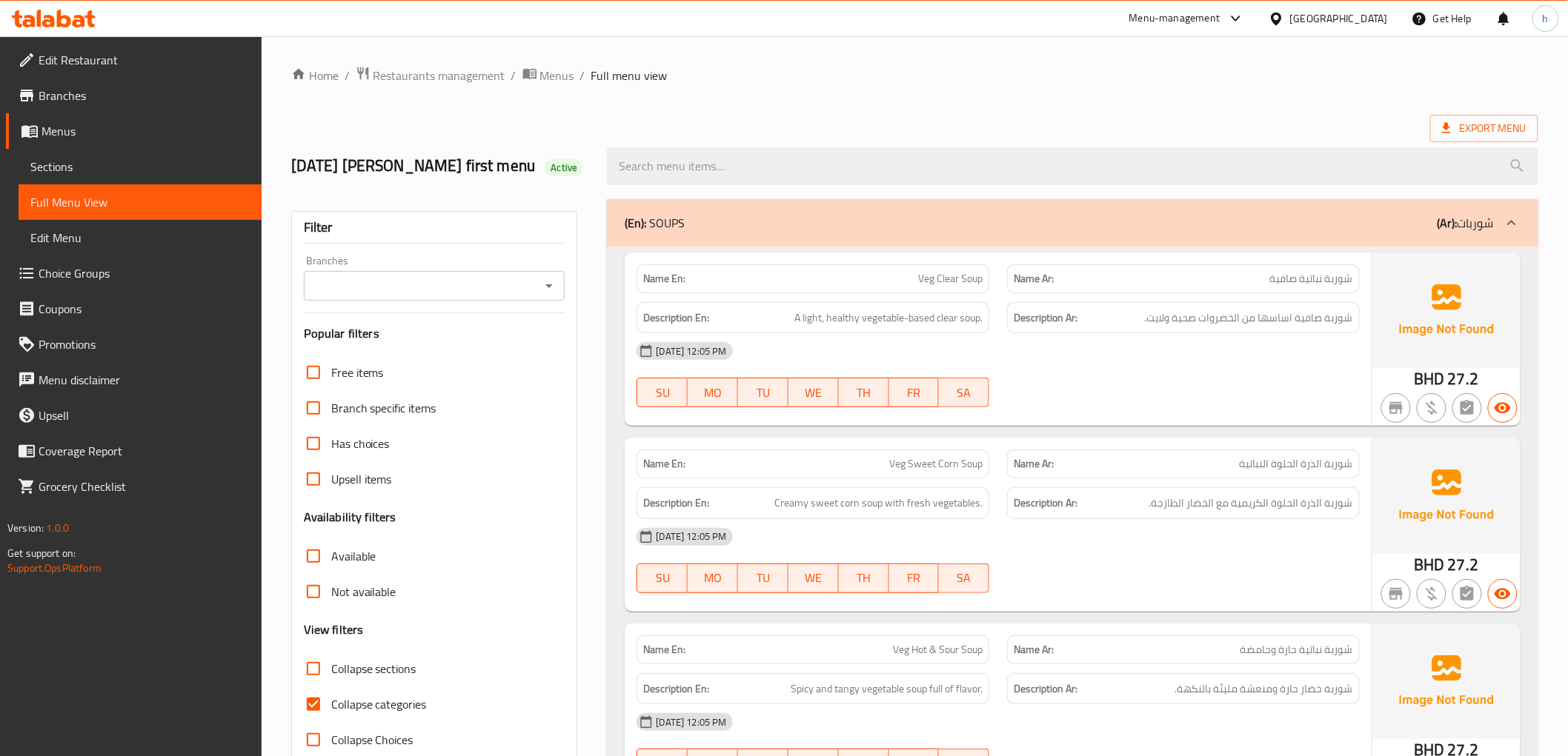
click at [87, 71] on link "Edit Restaurant" at bounding box center [133, 60] width 255 height 36
